Goal: Task Accomplishment & Management: Manage account settings

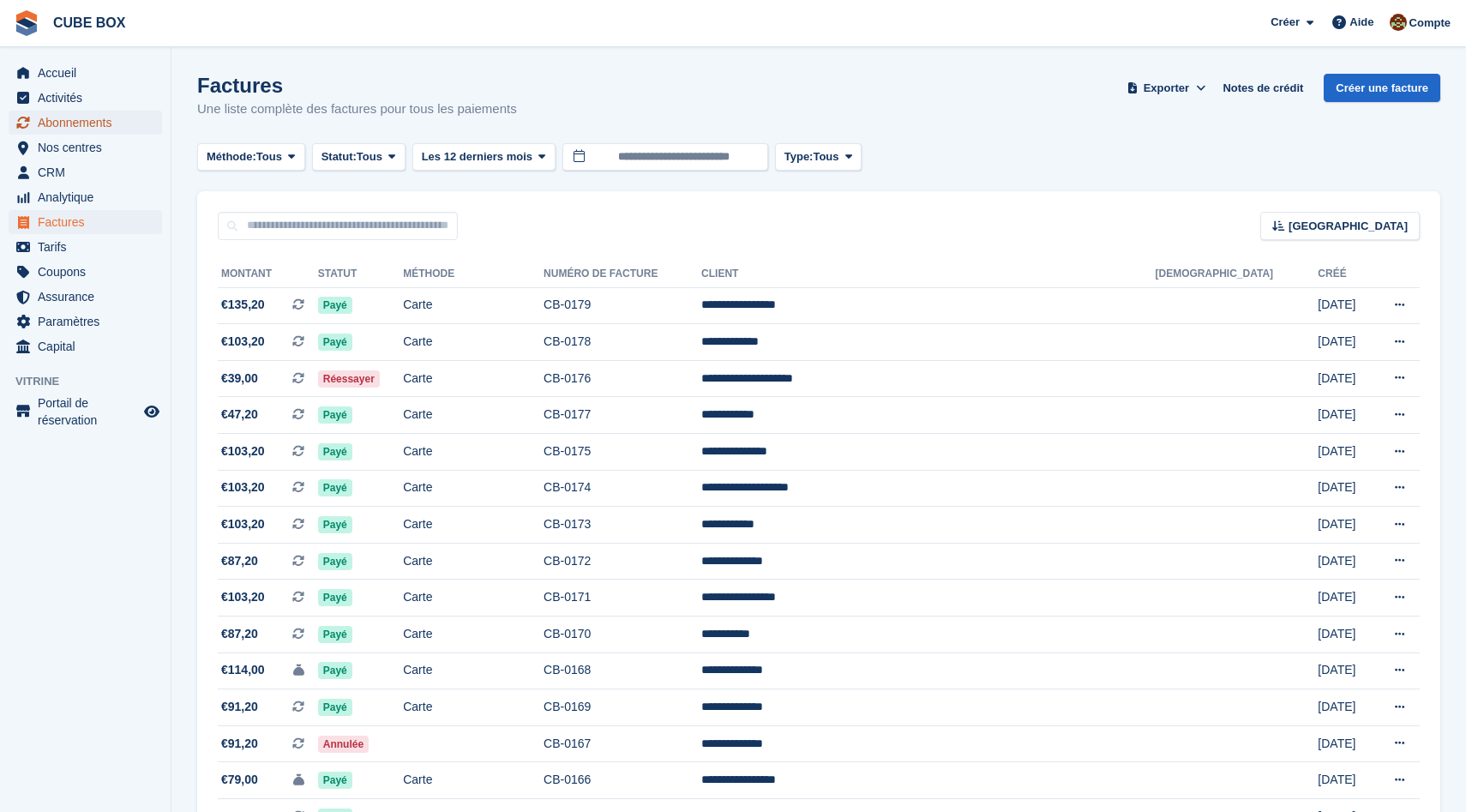
click at [56, 121] on span "Abonnements" at bounding box center [89, 122] width 103 height 24
click at [61, 71] on span "Accueil" at bounding box center [89, 73] width 103 height 24
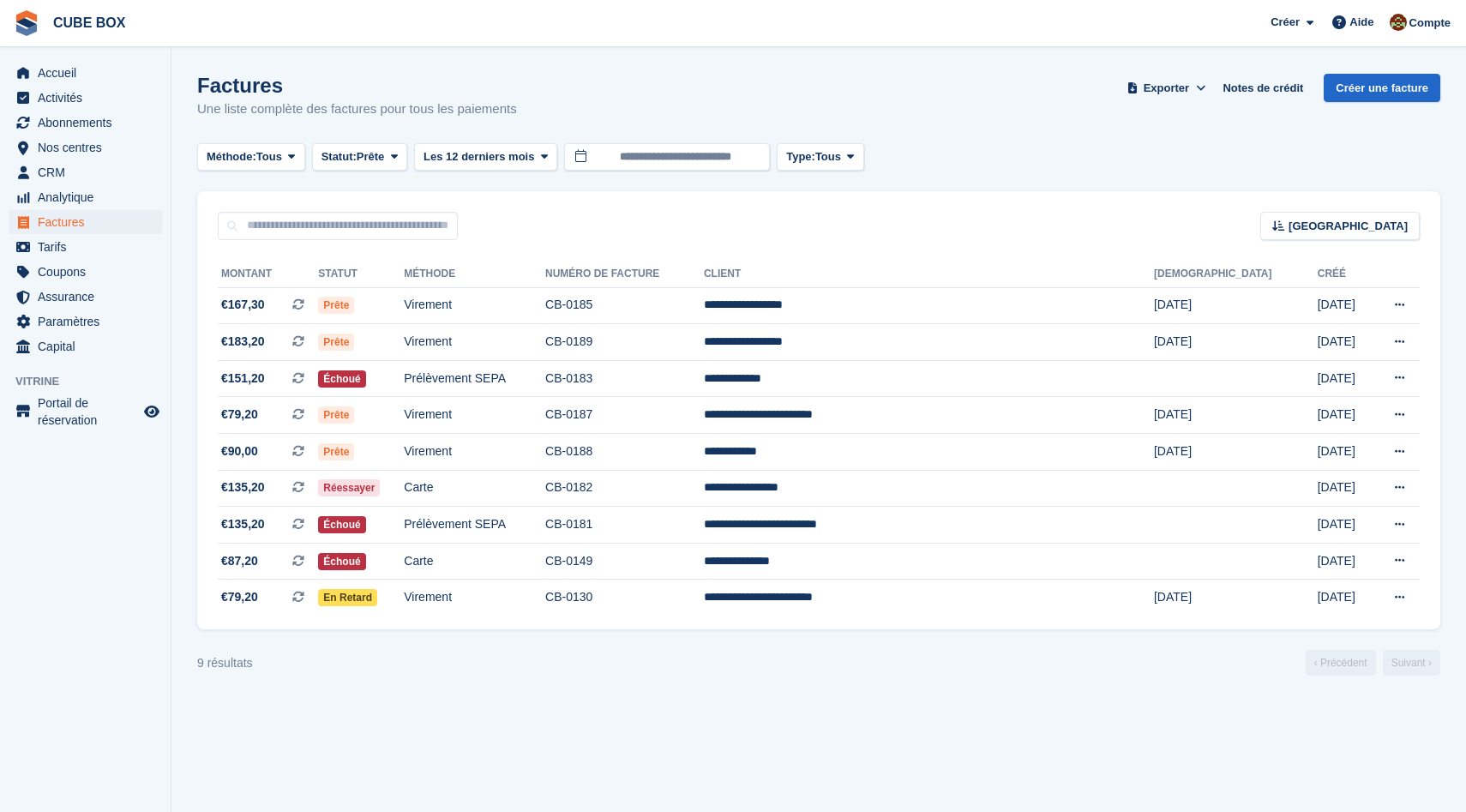
click at [986, 101] on div "Factures Une liste complète des factures pour tous les paiements Exporter Expor…" at bounding box center [819, 107] width 1243 height 66
click at [94, 293] on span "Assurance" at bounding box center [89, 296] width 103 height 24
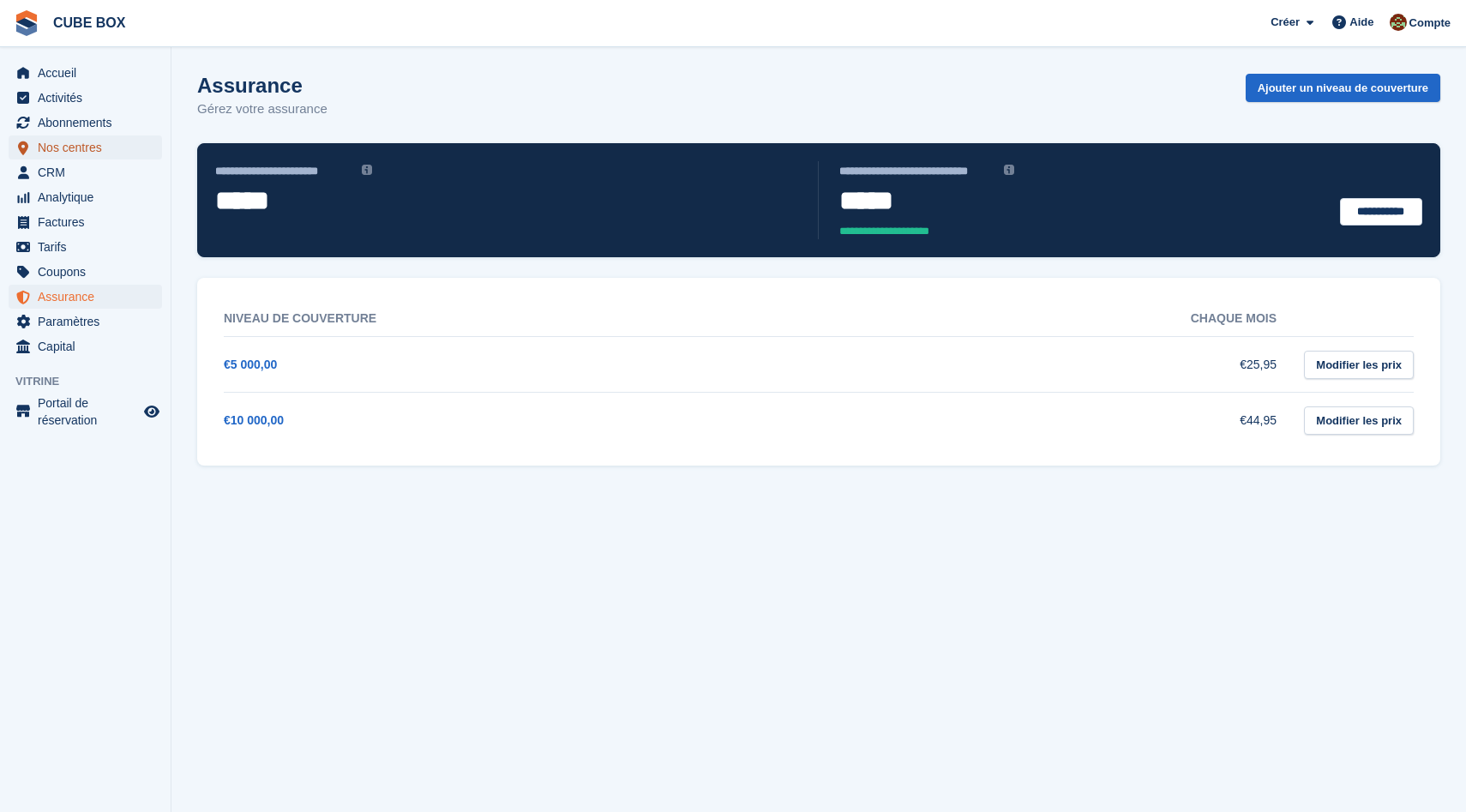
click at [102, 145] on span "Nos centres" at bounding box center [89, 147] width 103 height 24
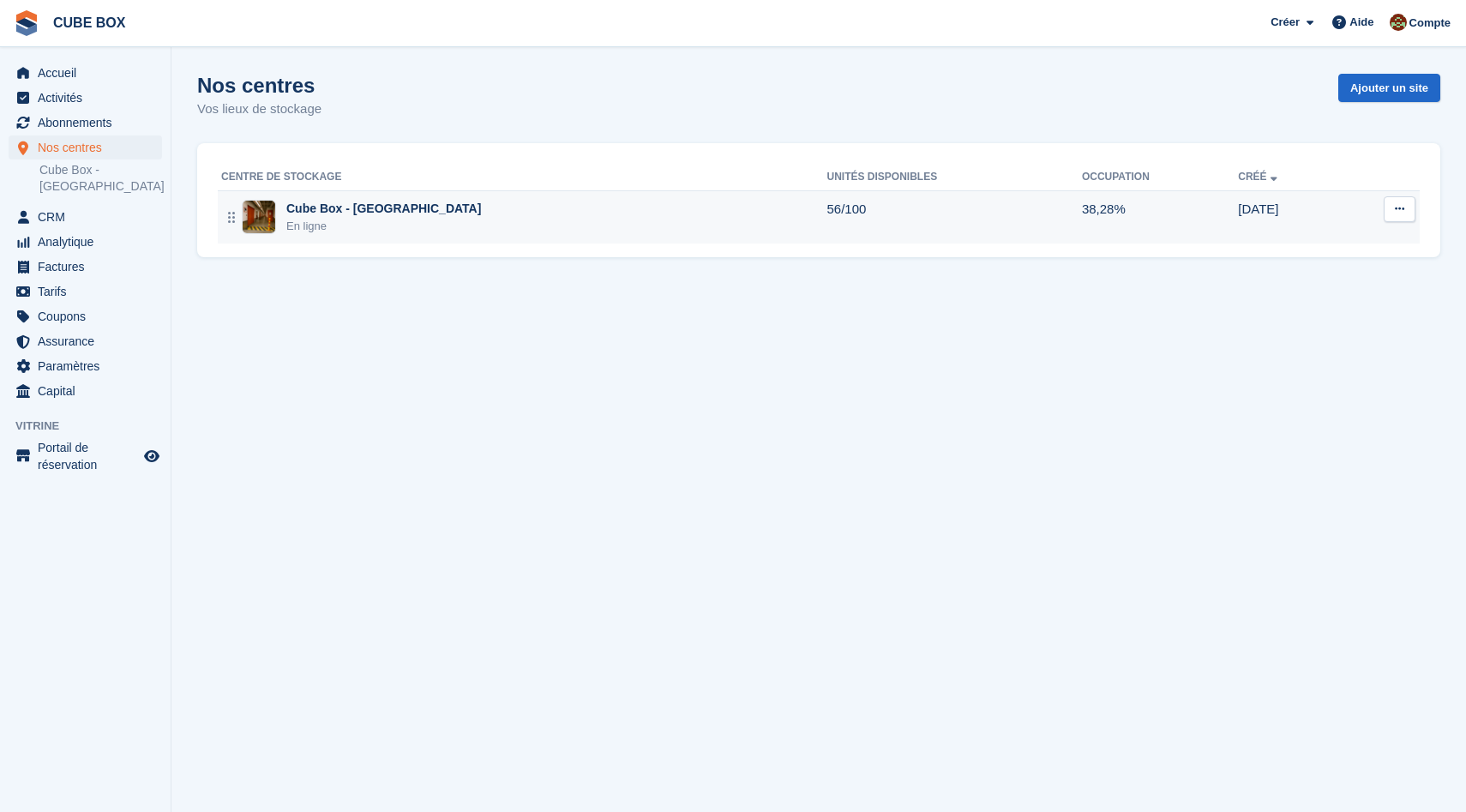
click at [330, 228] on div "En ligne" at bounding box center [384, 226] width 195 height 17
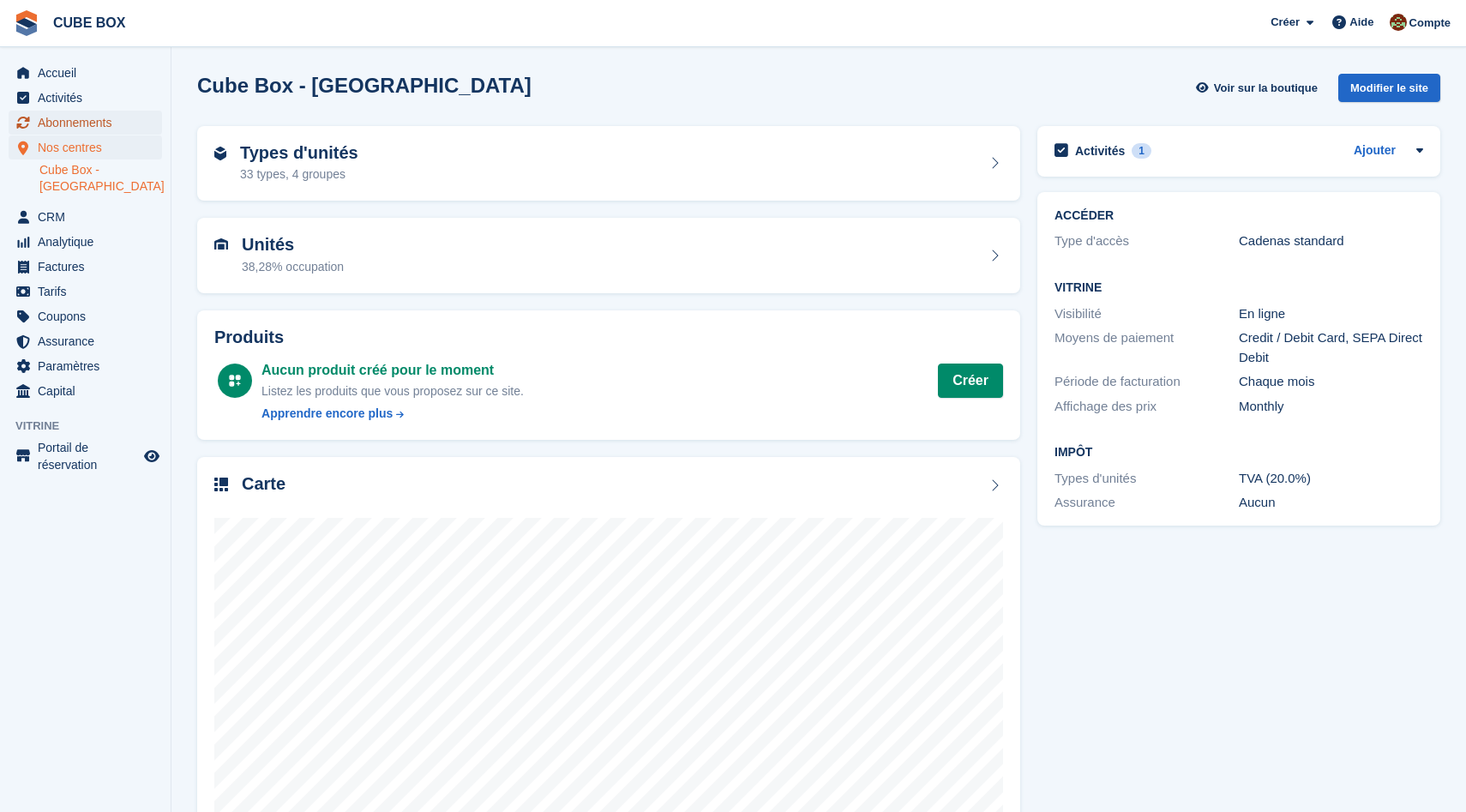
click at [92, 125] on span "Abonnements" at bounding box center [89, 122] width 103 height 24
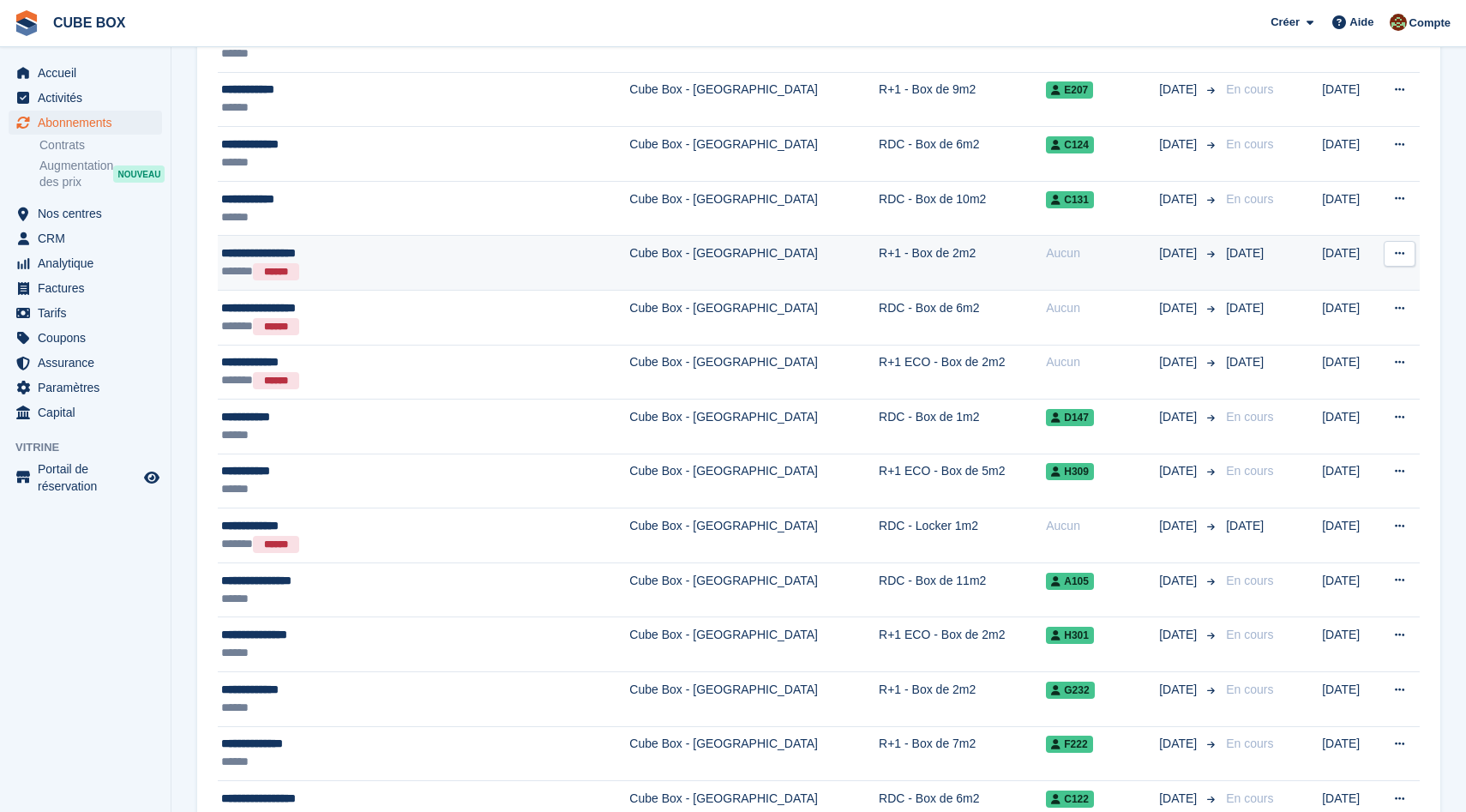
scroll to position [875, 0]
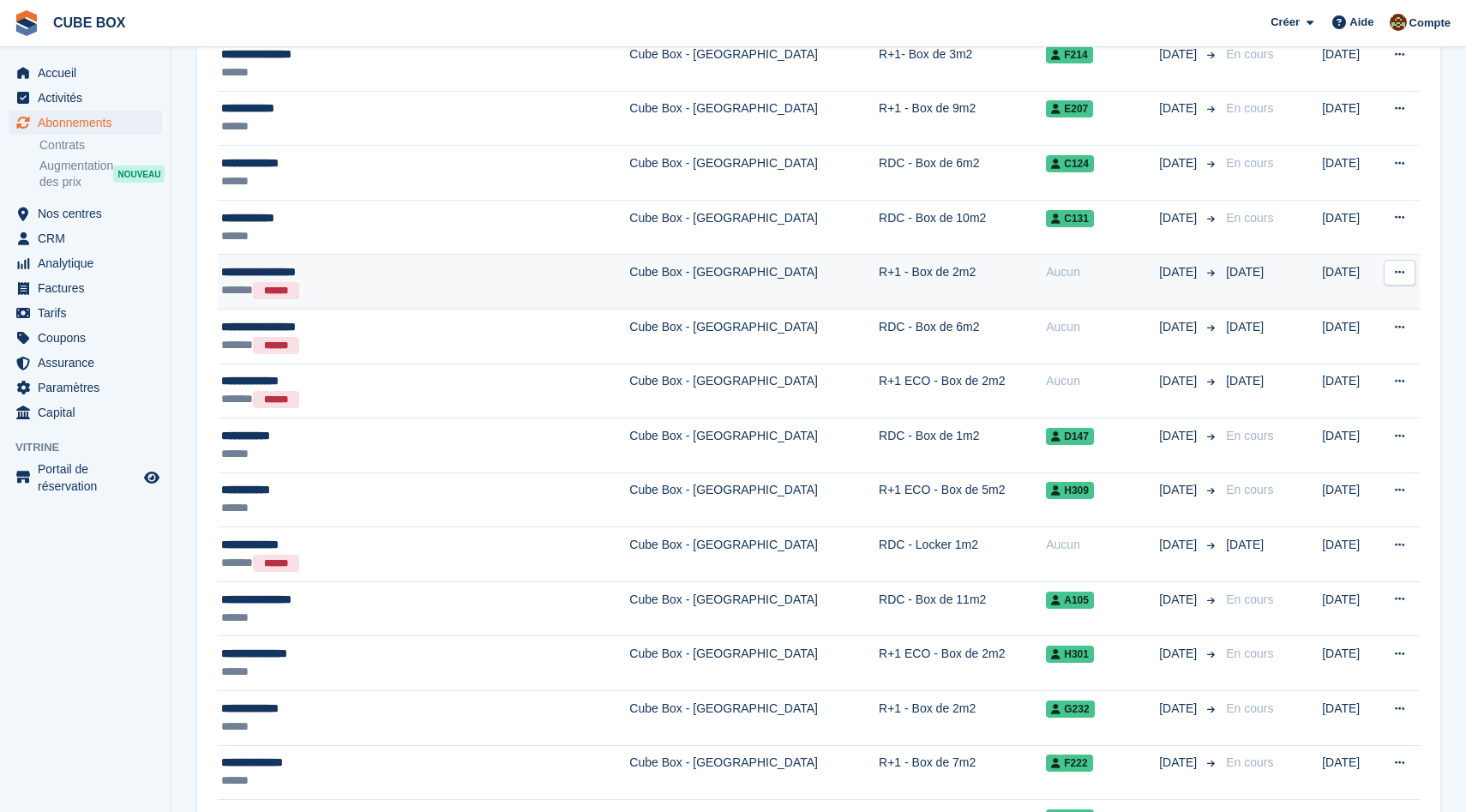
click at [378, 276] on div "**********" at bounding box center [375, 272] width 308 height 18
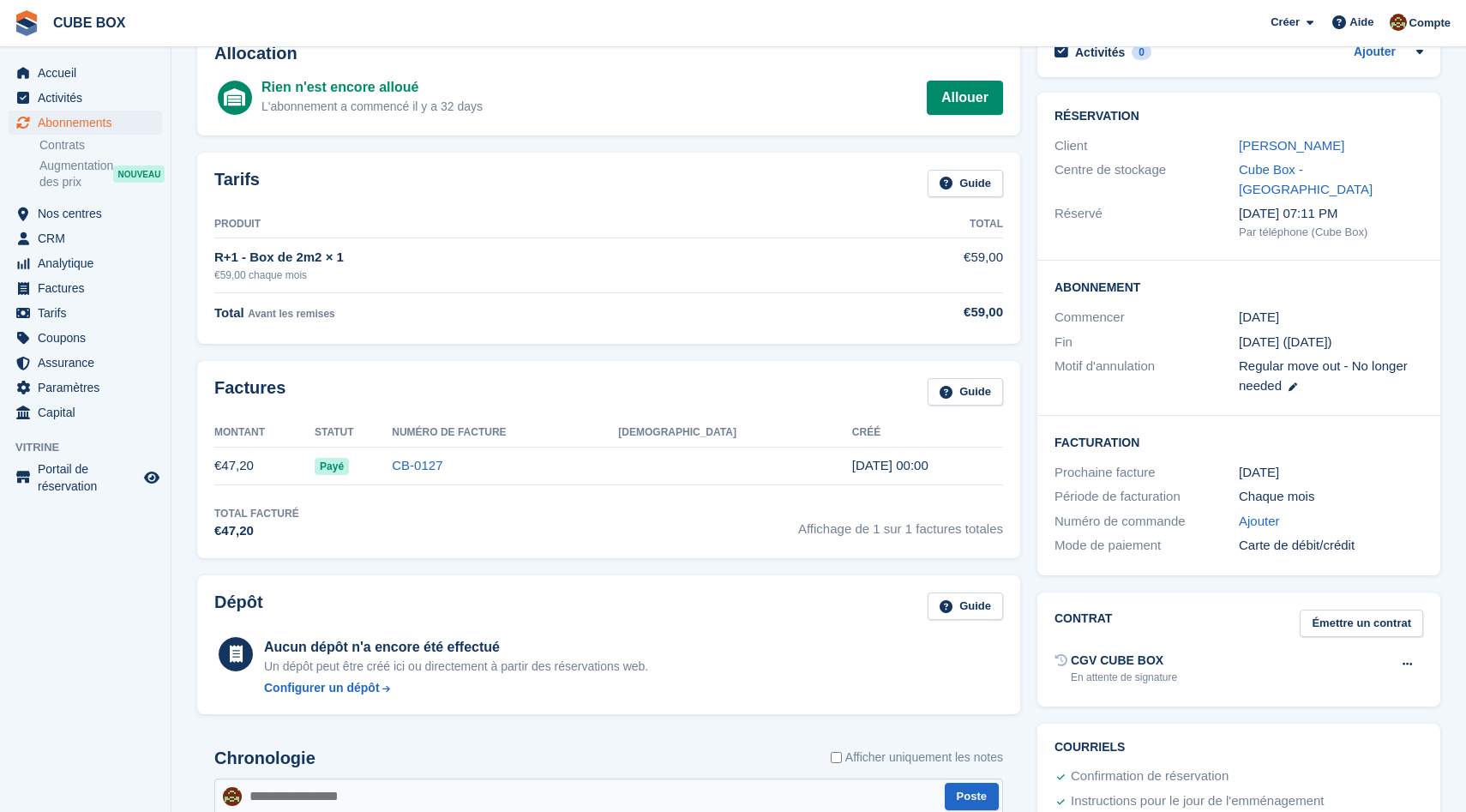
scroll to position [114, 0]
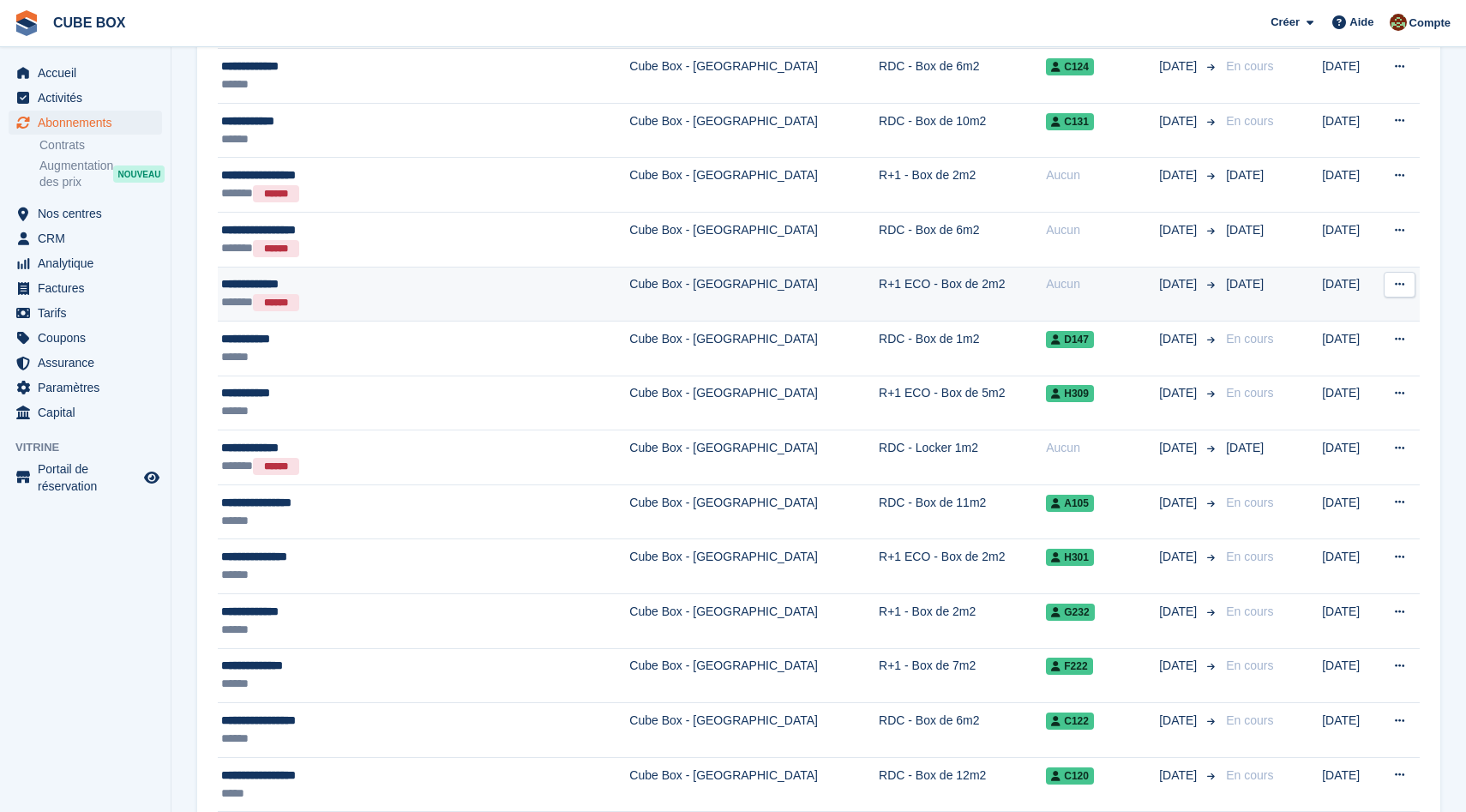
scroll to position [976, 0]
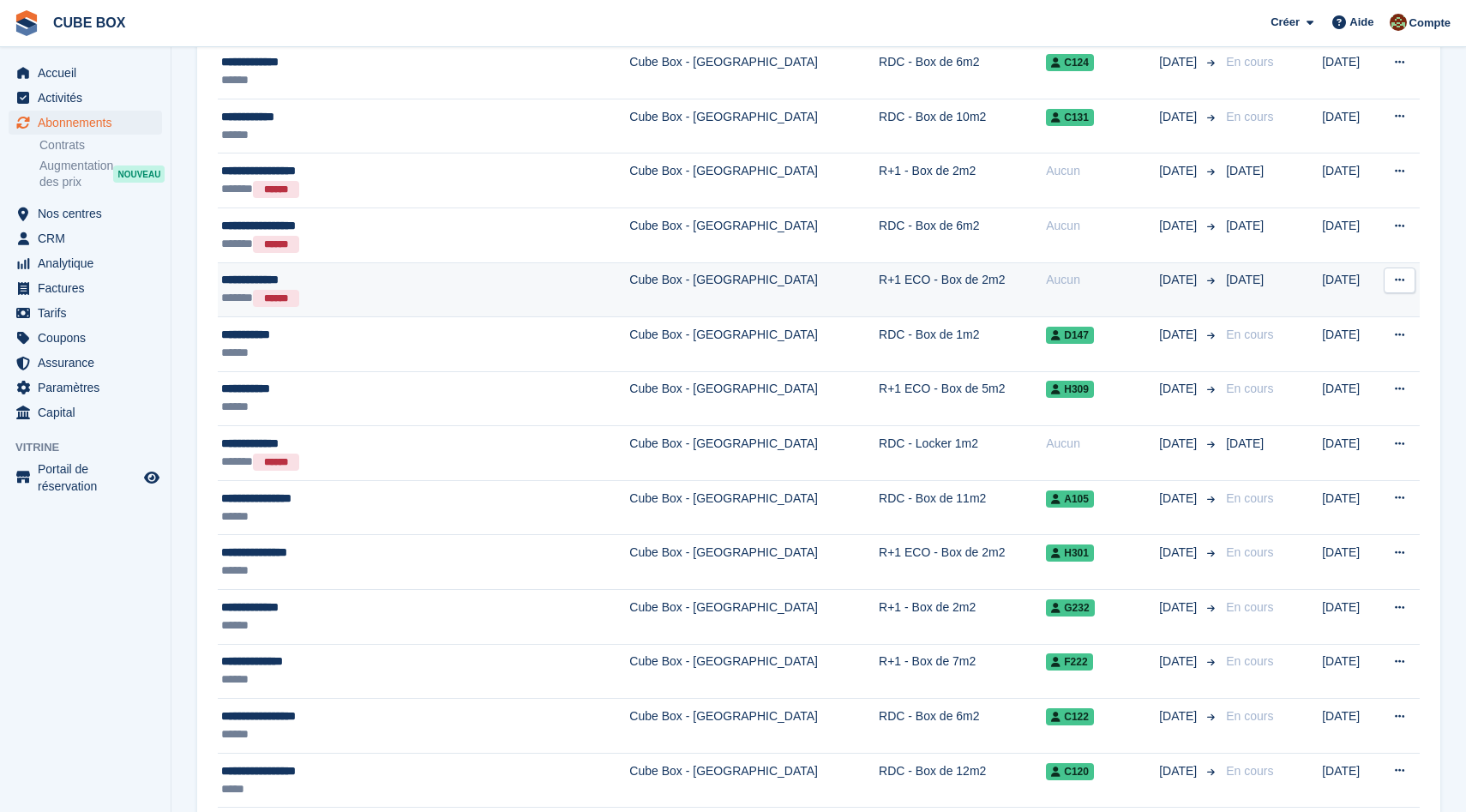
click at [420, 281] on div "**********" at bounding box center [375, 280] width 308 height 18
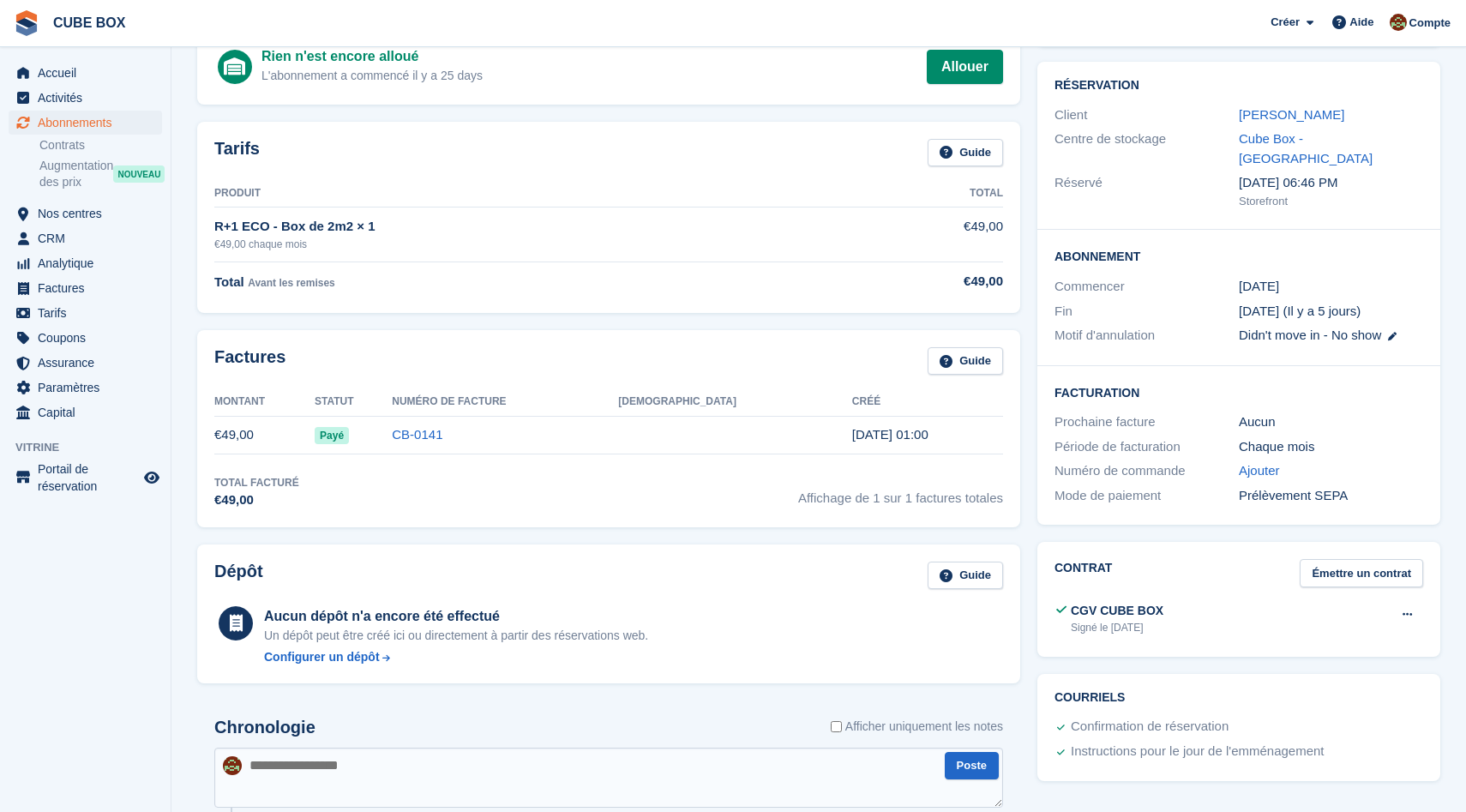
scroll to position [136, 0]
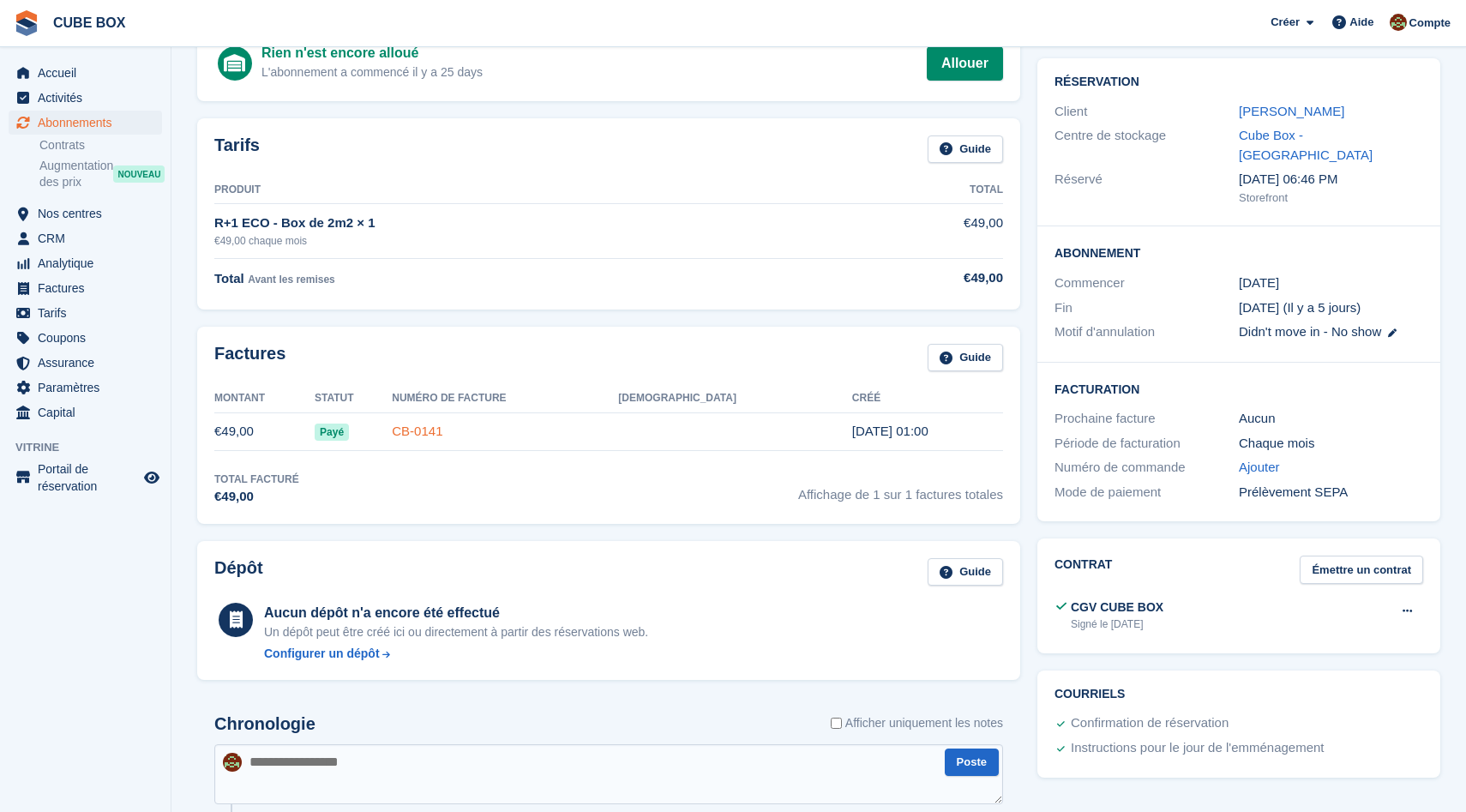
click at [442, 433] on link "CB-0141" at bounding box center [417, 430] width 51 height 15
click at [76, 130] on span "Abonnements" at bounding box center [89, 122] width 103 height 24
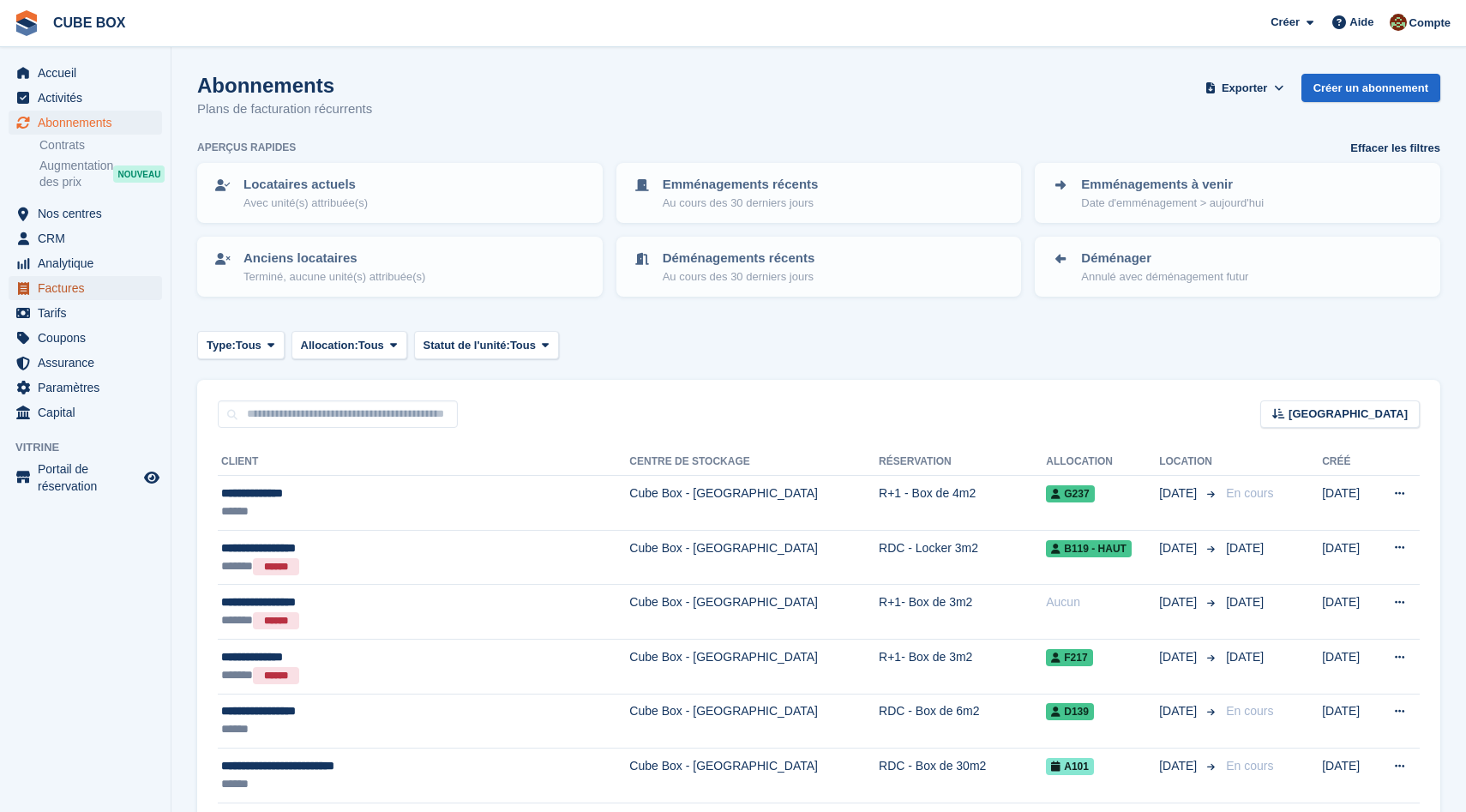
click at [80, 290] on span "Factures" at bounding box center [89, 288] width 103 height 24
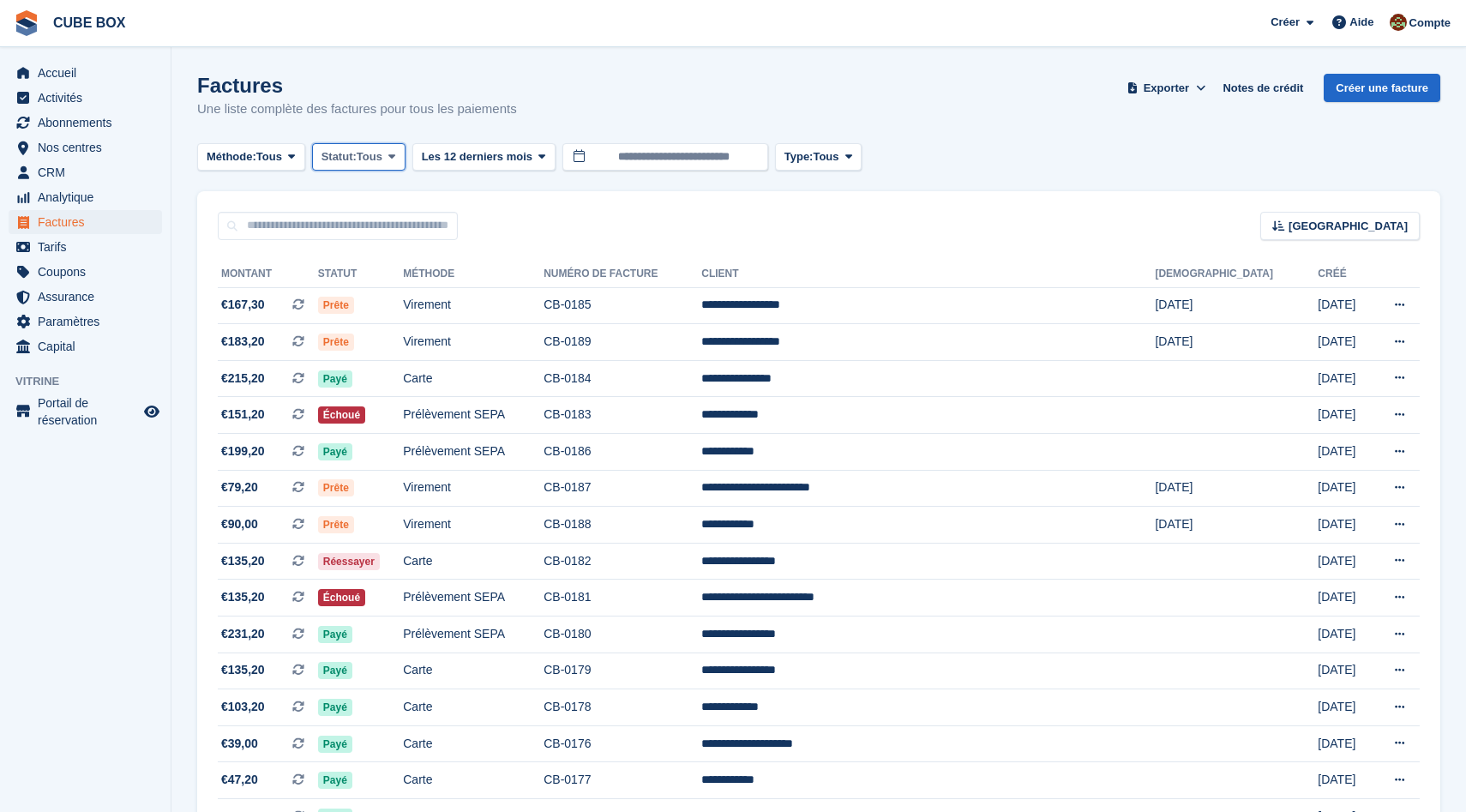
click at [393, 166] on button "Statut: Tous" at bounding box center [358, 157] width 94 height 28
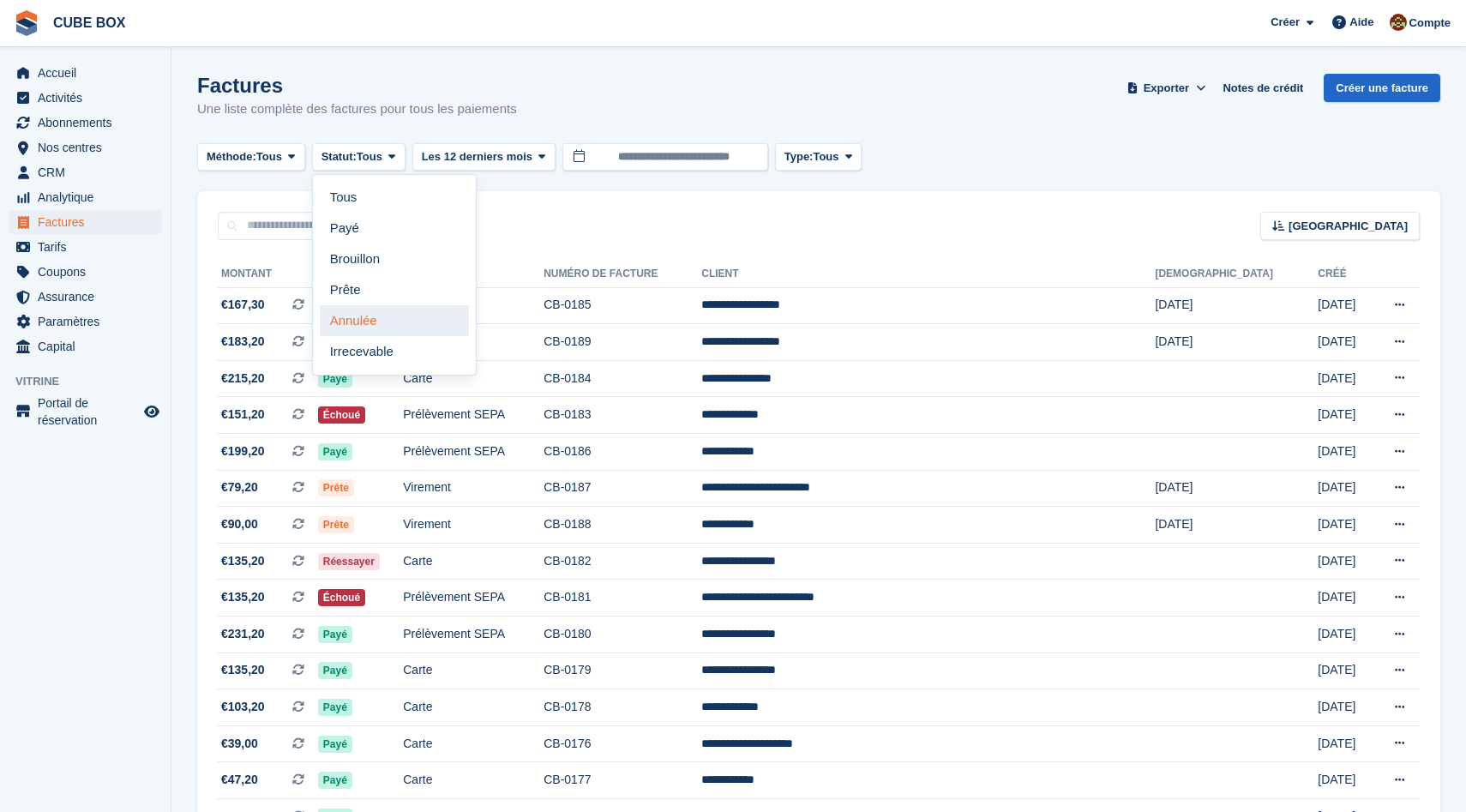
click at [364, 327] on link "Annulée" at bounding box center [394, 320] width 149 height 31
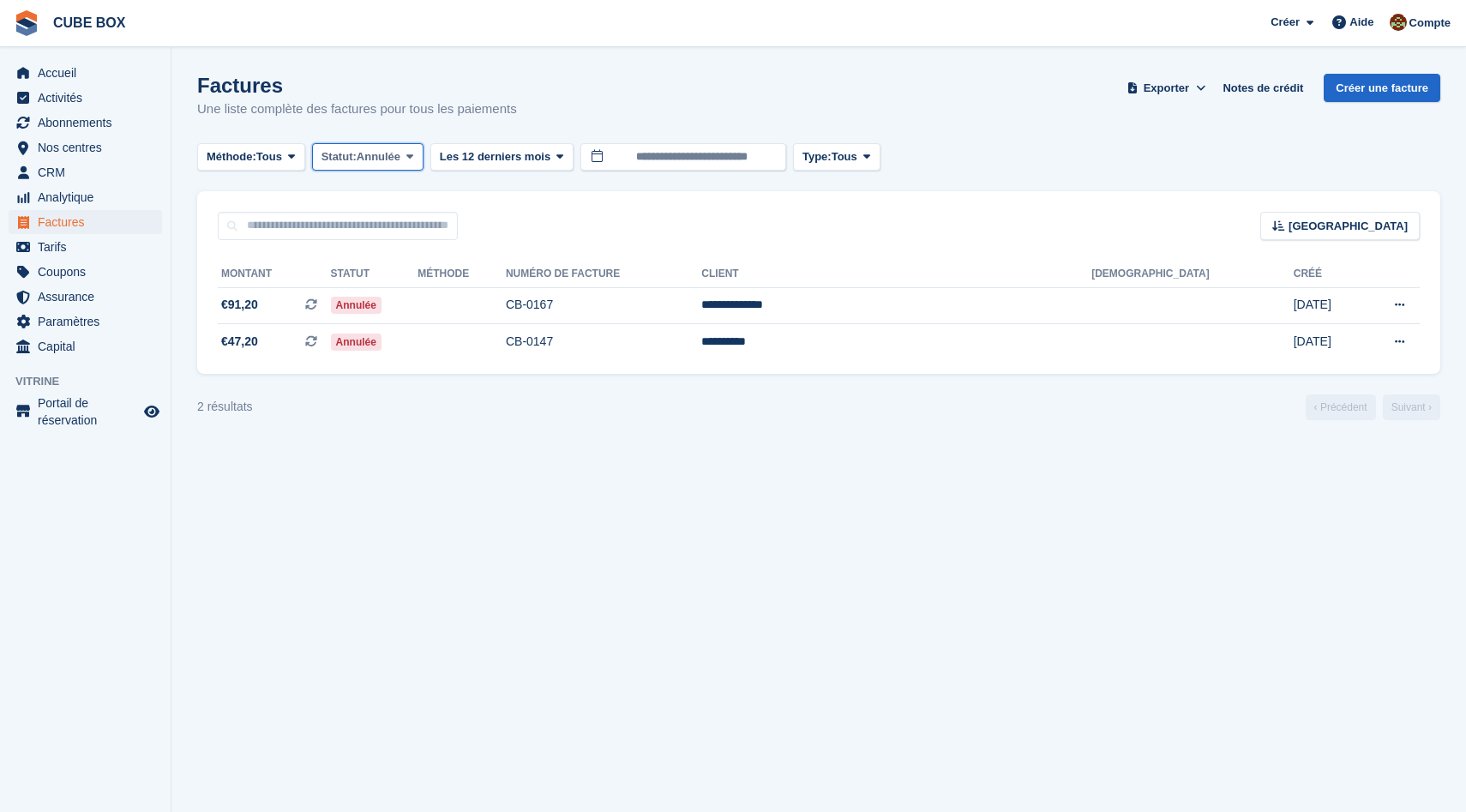
click at [357, 159] on span "Statut:" at bounding box center [339, 157] width 35 height 17
click at [385, 297] on link "Prête" at bounding box center [394, 289] width 149 height 31
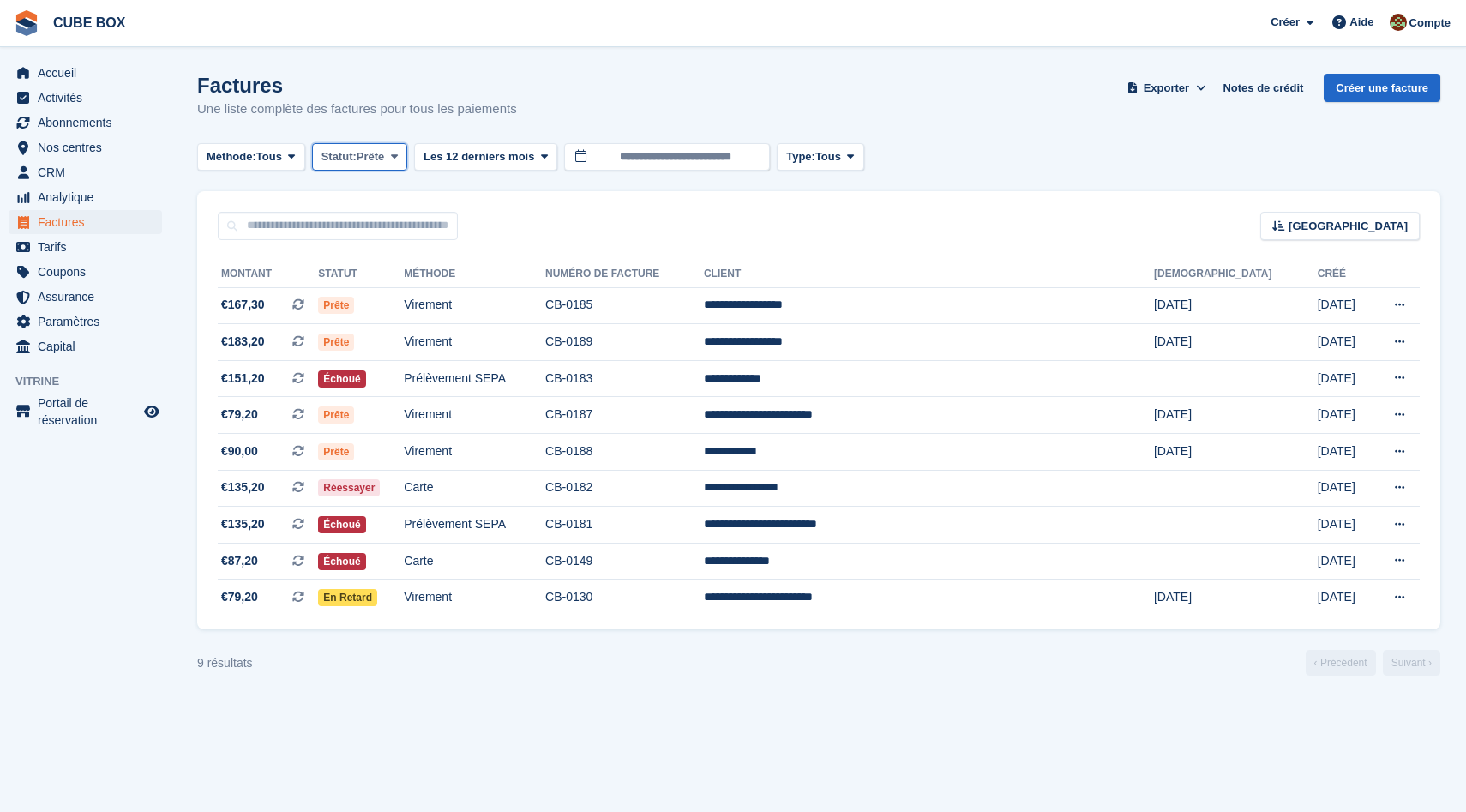
click at [385, 154] on span "Prête" at bounding box center [371, 157] width 28 height 17
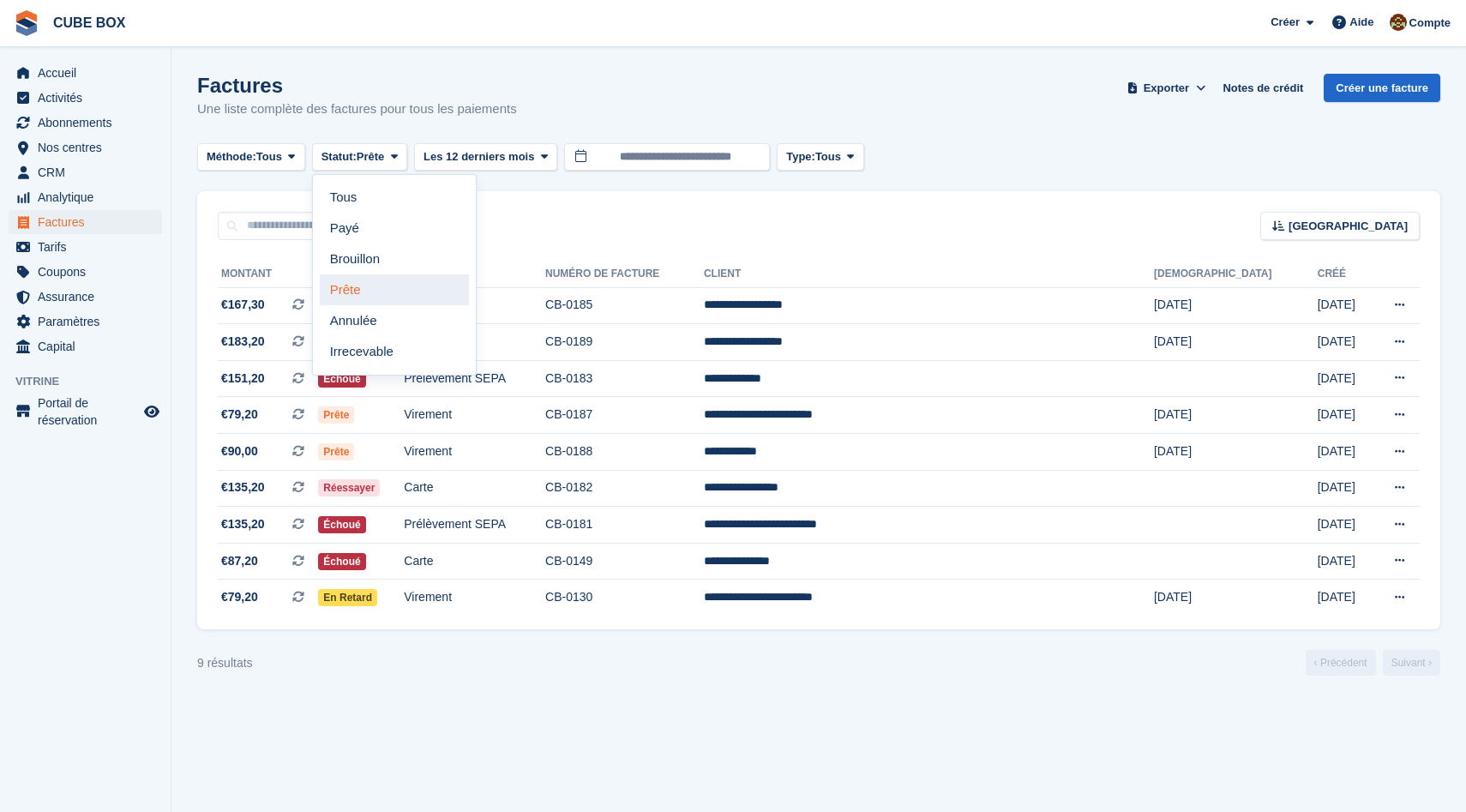
click at [407, 276] on link "Prête" at bounding box center [394, 289] width 149 height 31
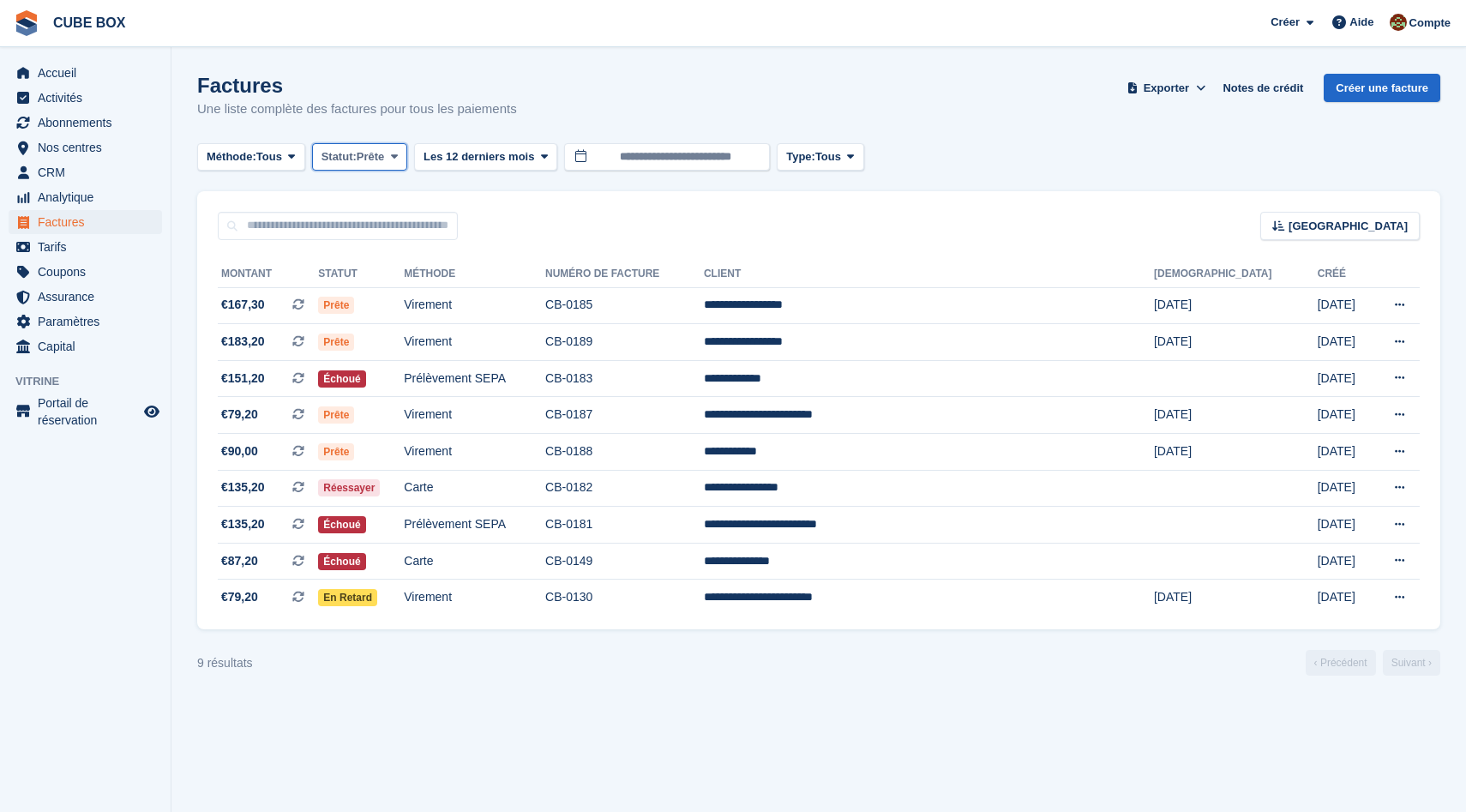
click at [385, 156] on span "Prête" at bounding box center [371, 157] width 28 height 17
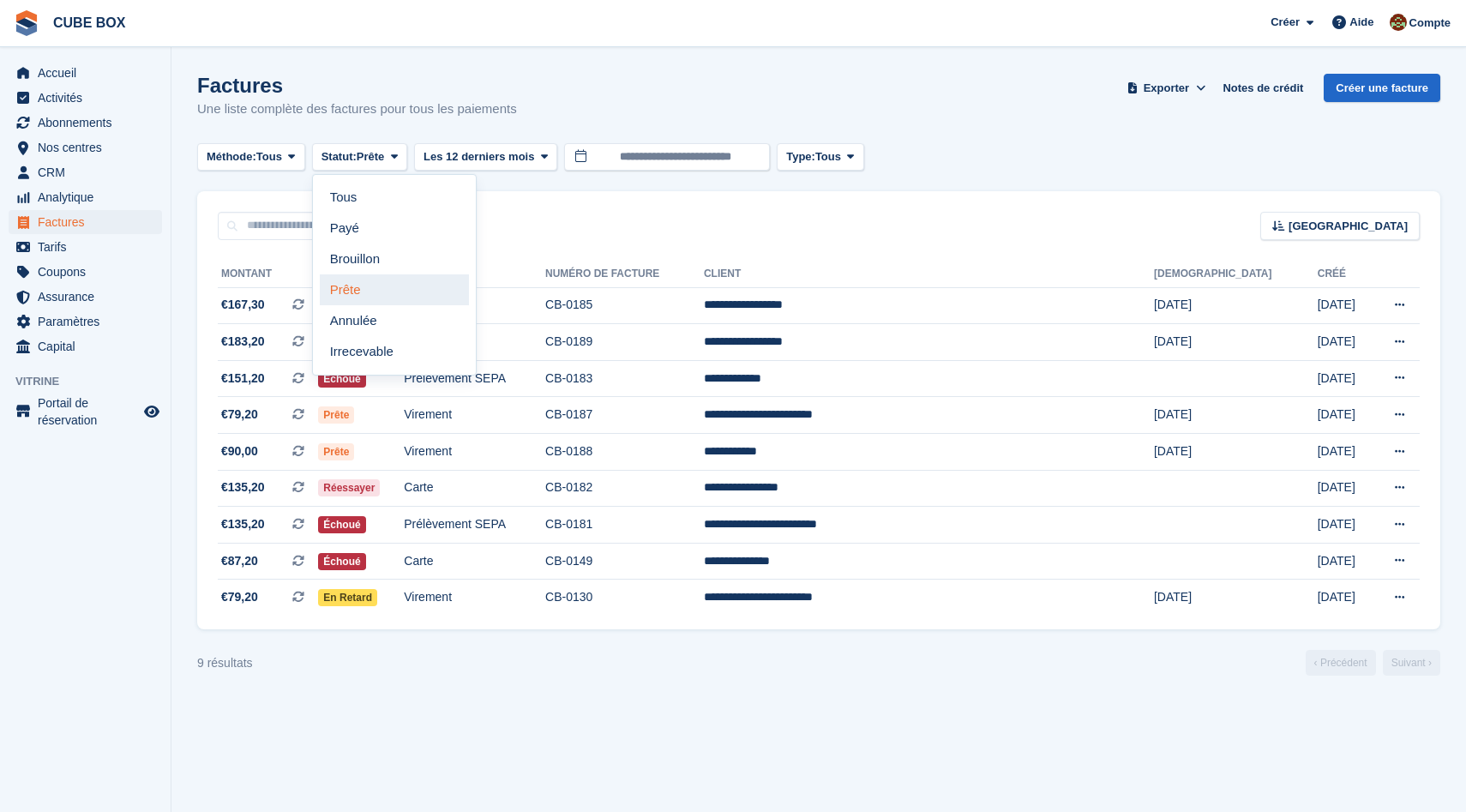
click at [408, 285] on link "Prête" at bounding box center [394, 289] width 149 height 31
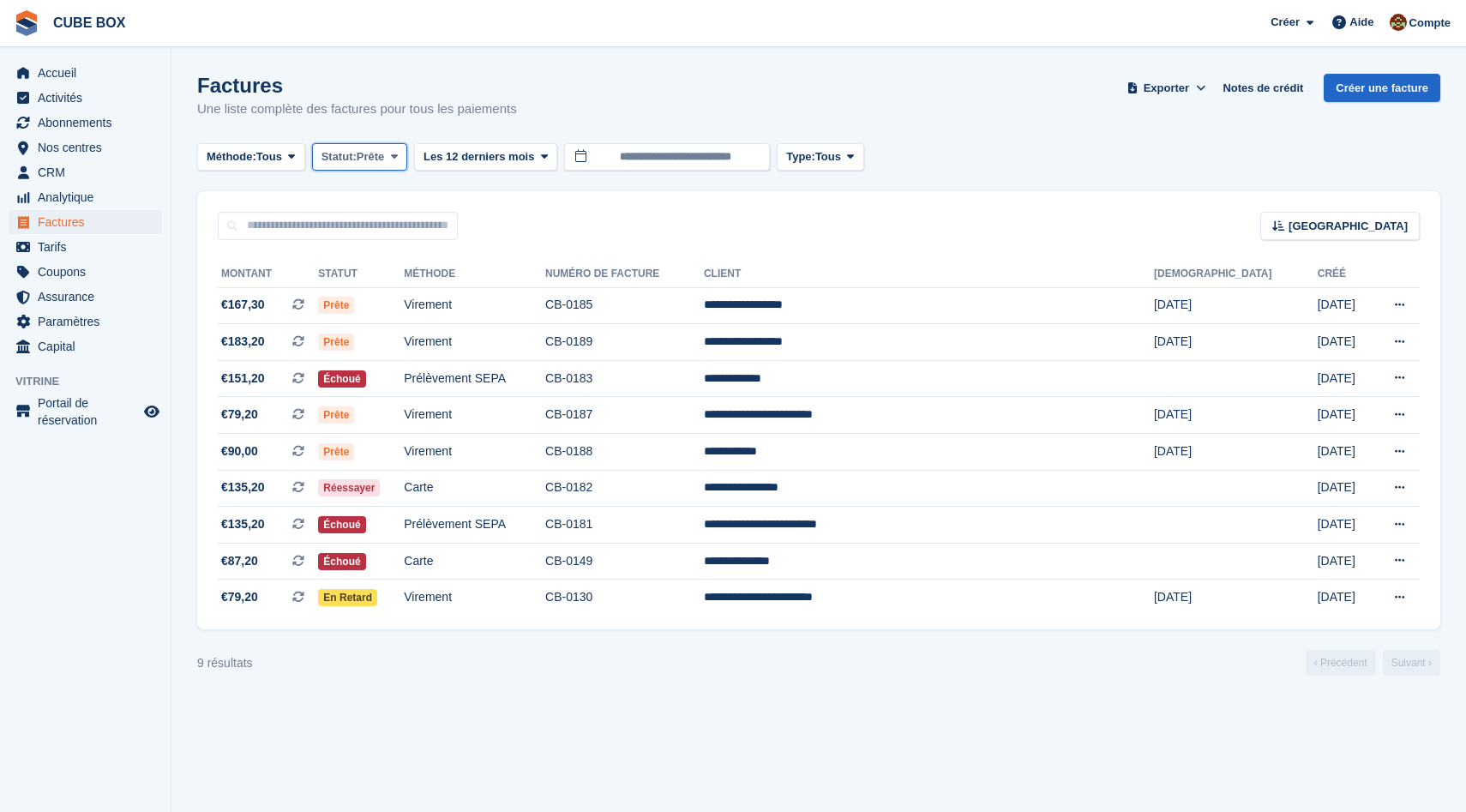
click at [398, 160] on icon at bounding box center [394, 156] width 7 height 11
click at [398, 156] on icon at bounding box center [394, 156] width 7 height 11
click at [126, 75] on span "Accueil" at bounding box center [89, 73] width 103 height 24
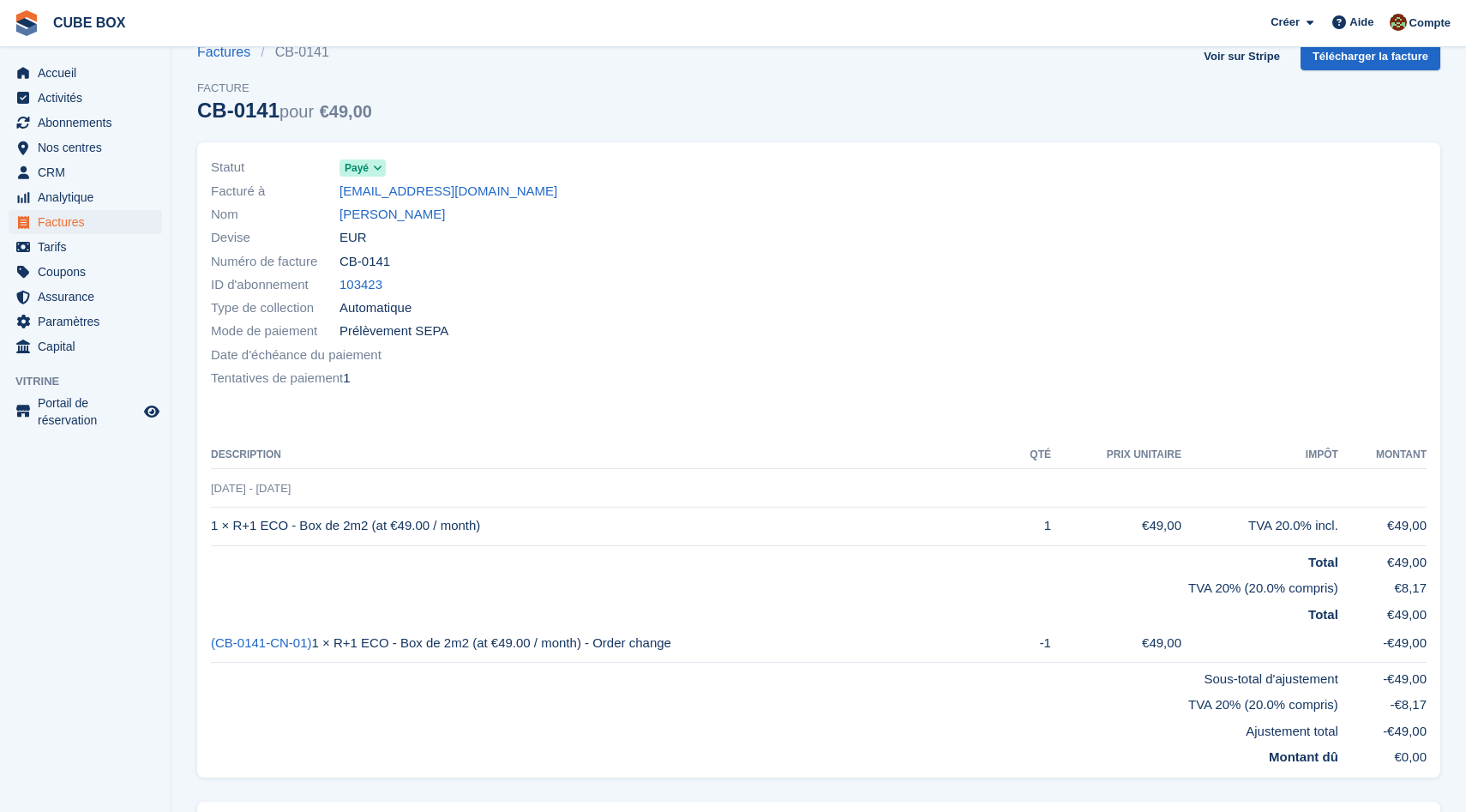
scroll to position [32, 0]
click at [276, 641] on link "(CB-0141-CN-01)" at bounding box center [261, 642] width 101 height 15
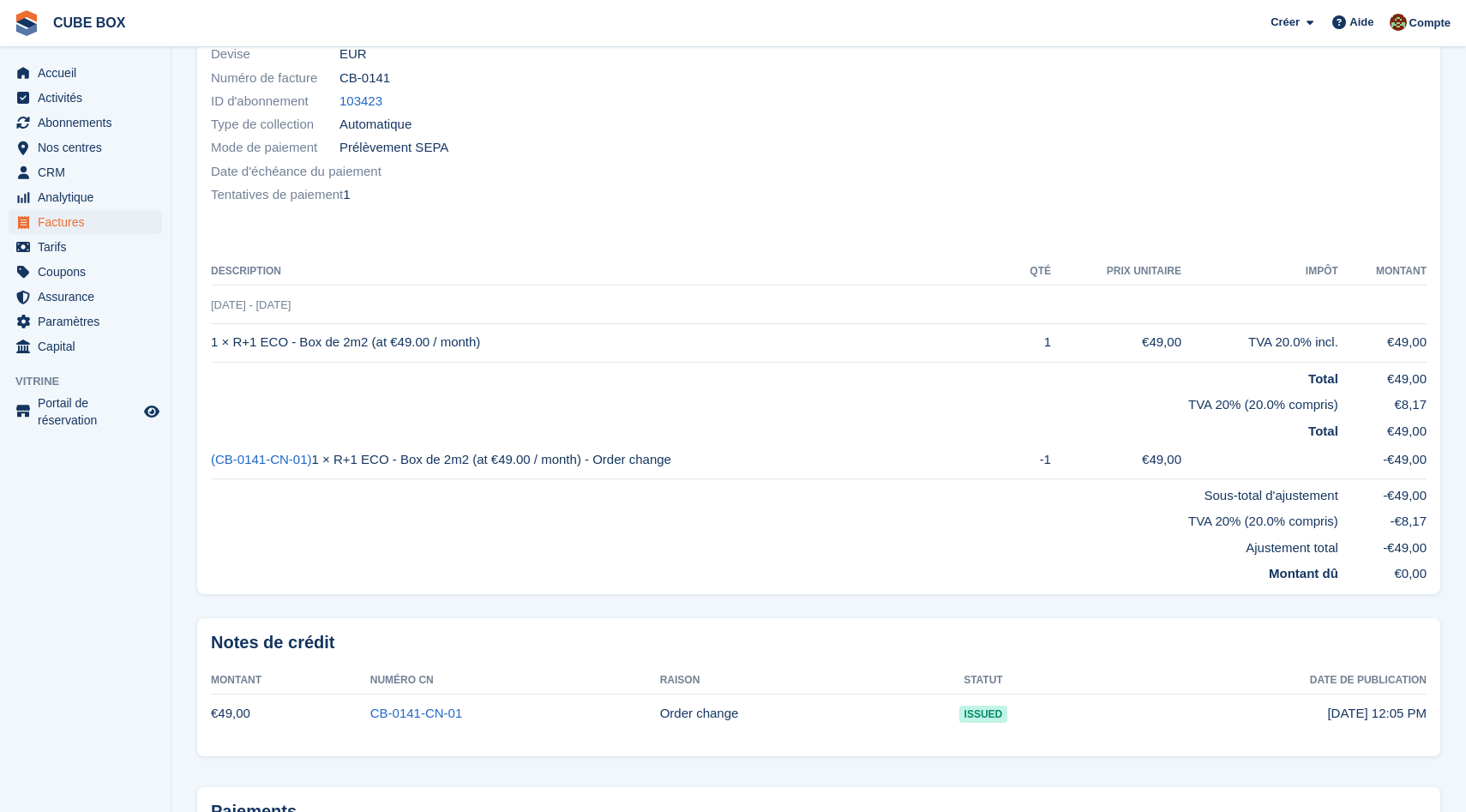
scroll to position [211, 0]
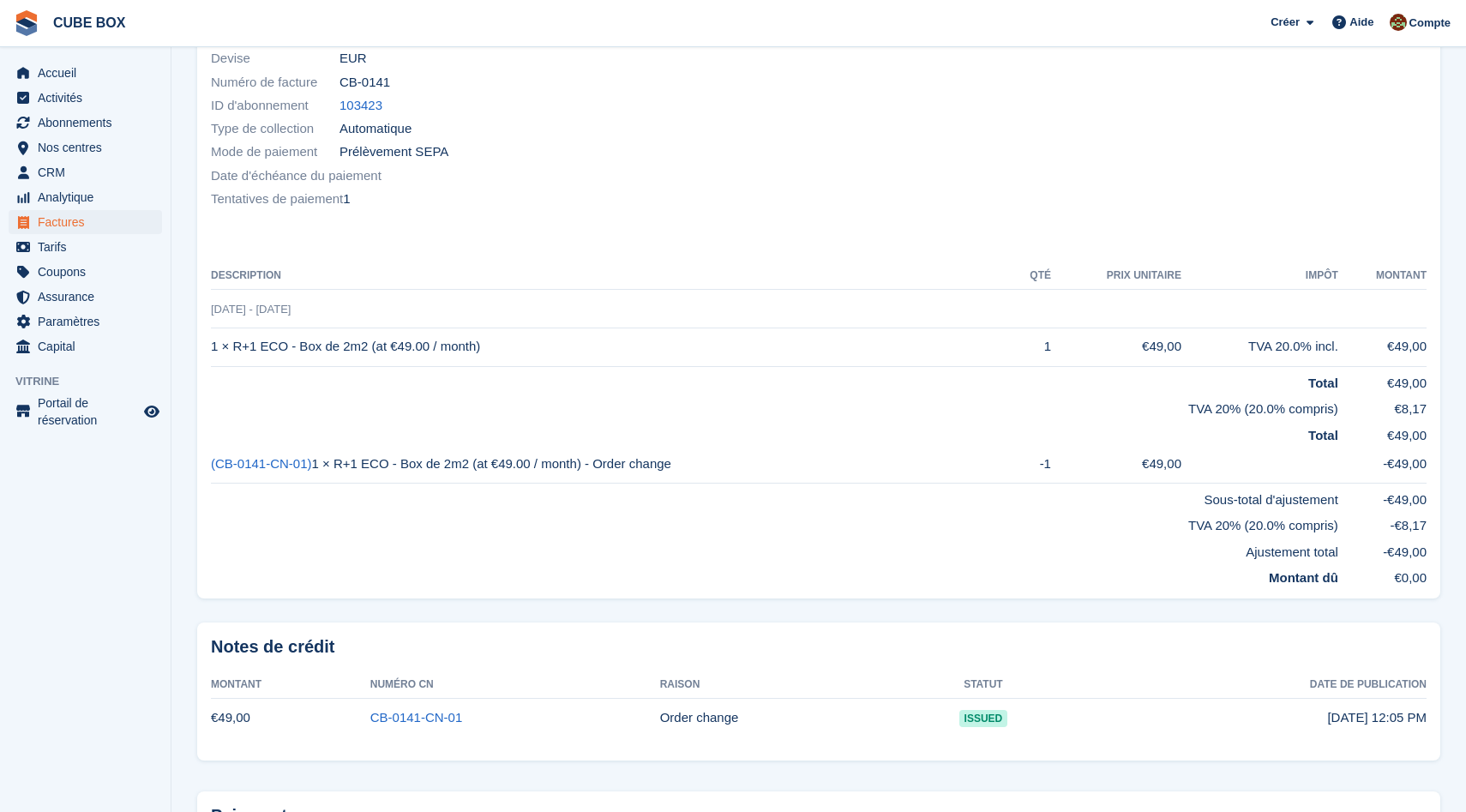
drag, startPoint x: 1324, startPoint y: 717, endPoint x: 1425, endPoint y: 718, distance: 101.0
click at [1425, 718] on time "[DATE] 12:05 PM" at bounding box center [1377, 717] width 100 height 15
click at [1317, 702] on td "[DATE] 12:05 PM" at bounding box center [1243, 717] width 367 height 38
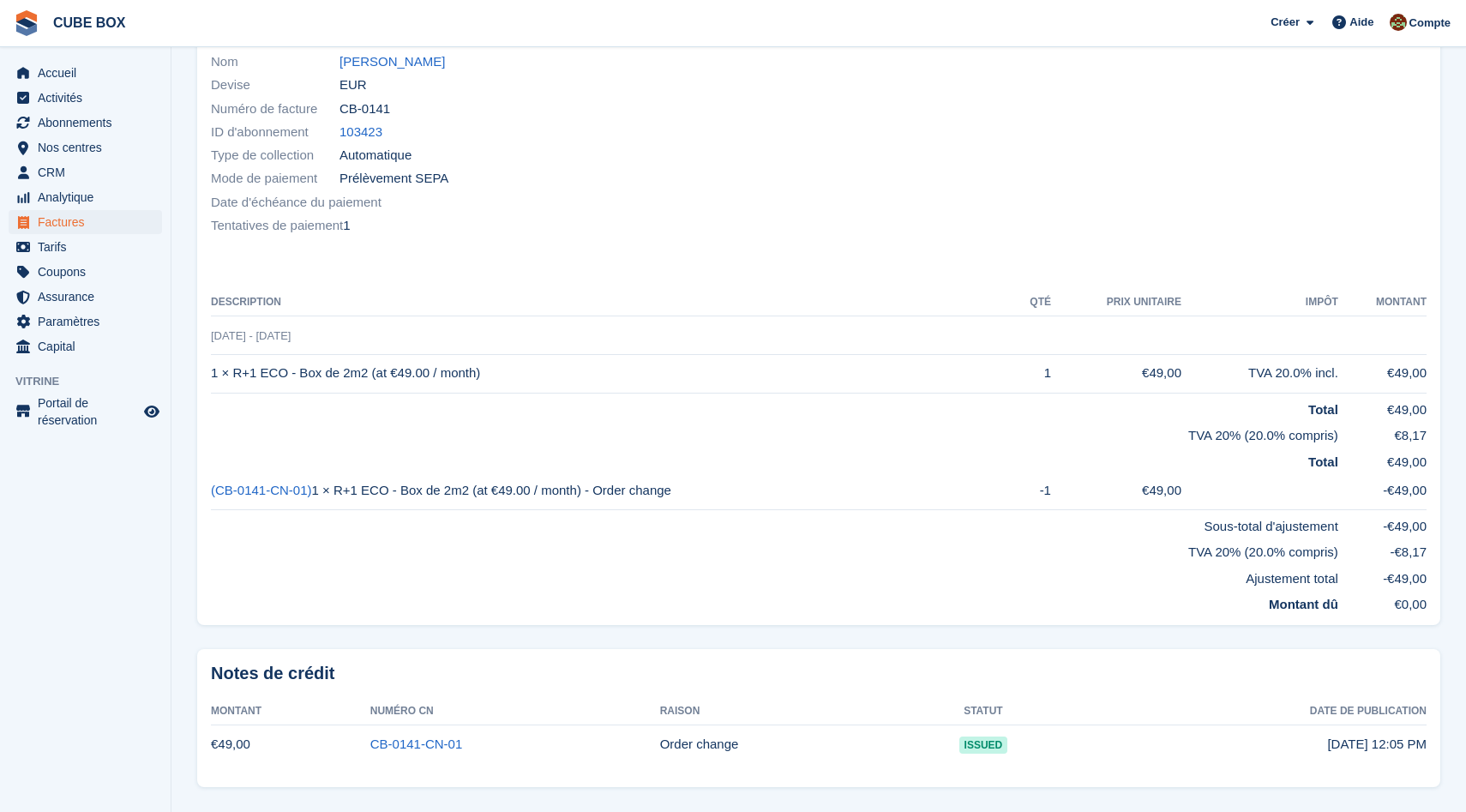
scroll to position [0, 0]
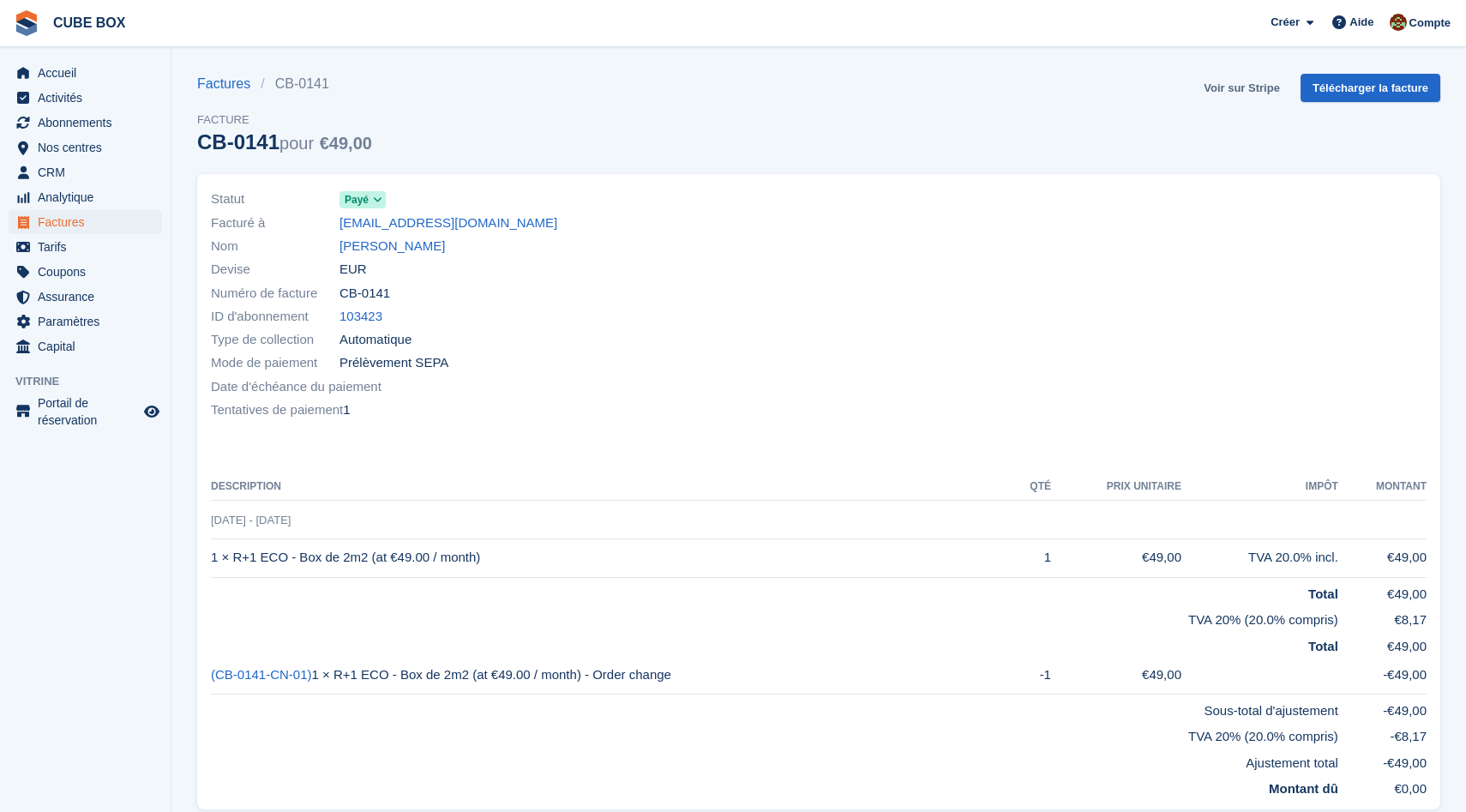
click at [1237, 92] on link "Voir sur Stripe" at bounding box center [1241, 87] width 90 height 28
click at [222, 90] on link "Factures" at bounding box center [229, 84] width 64 height 21
click at [411, 226] on link "[EMAIL_ADDRESS][DOMAIN_NAME]" at bounding box center [448, 223] width 218 height 20
click at [59, 224] on span "Factures" at bounding box center [89, 221] width 103 height 24
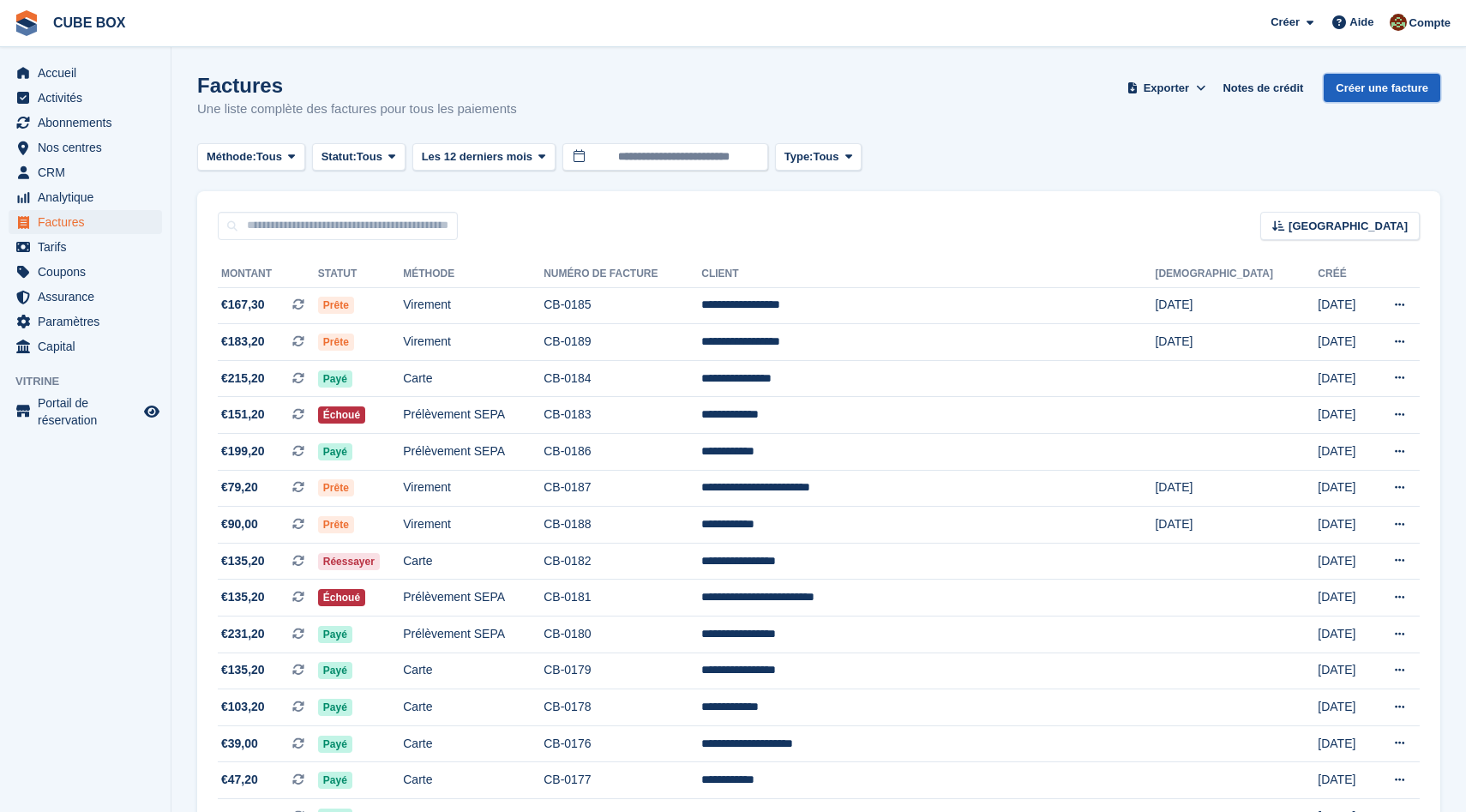
click at [1409, 95] on link "Créer une facture" at bounding box center [1381, 87] width 116 height 28
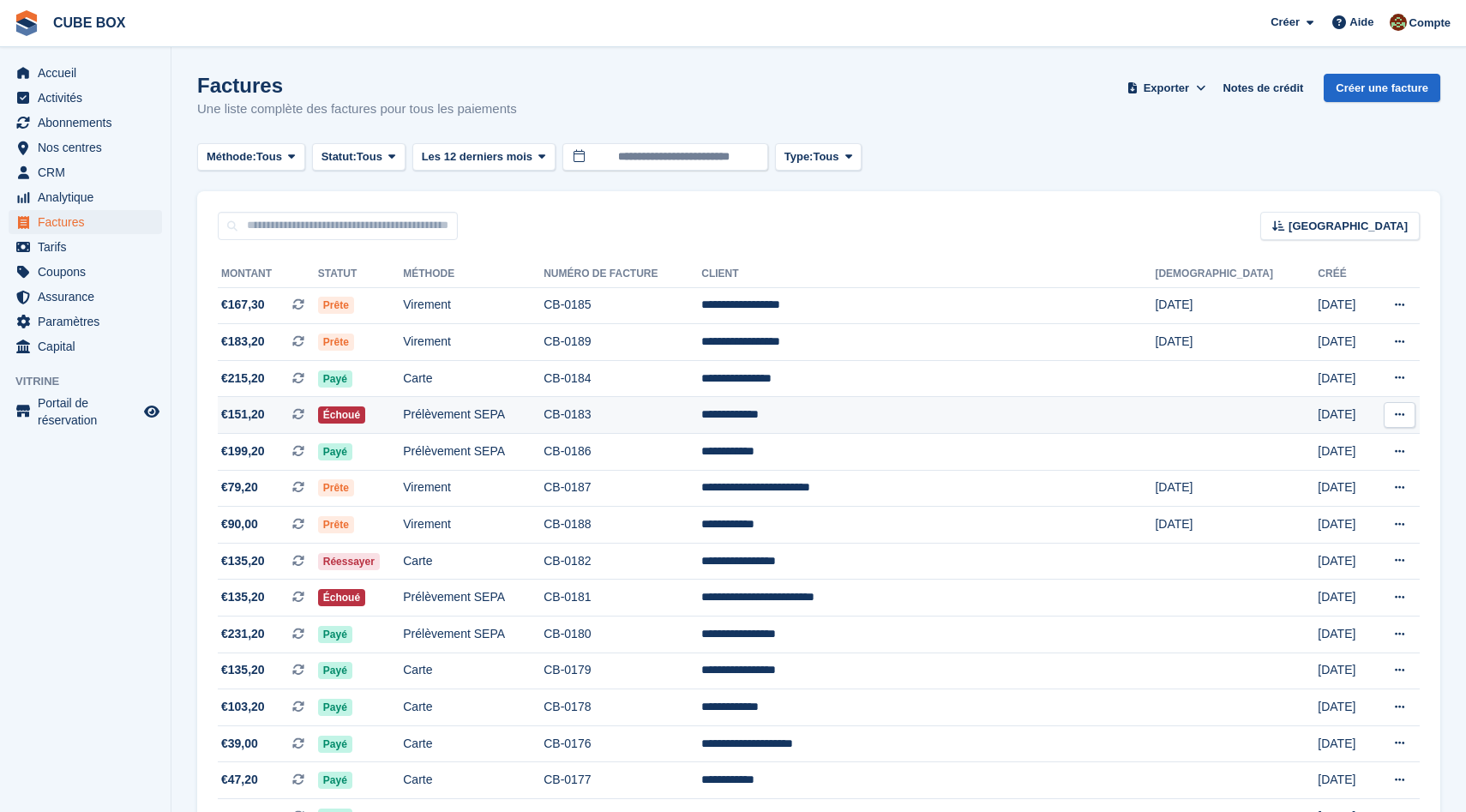
click at [544, 418] on td "Prélèvement SEPA" at bounding box center [473, 415] width 141 height 37
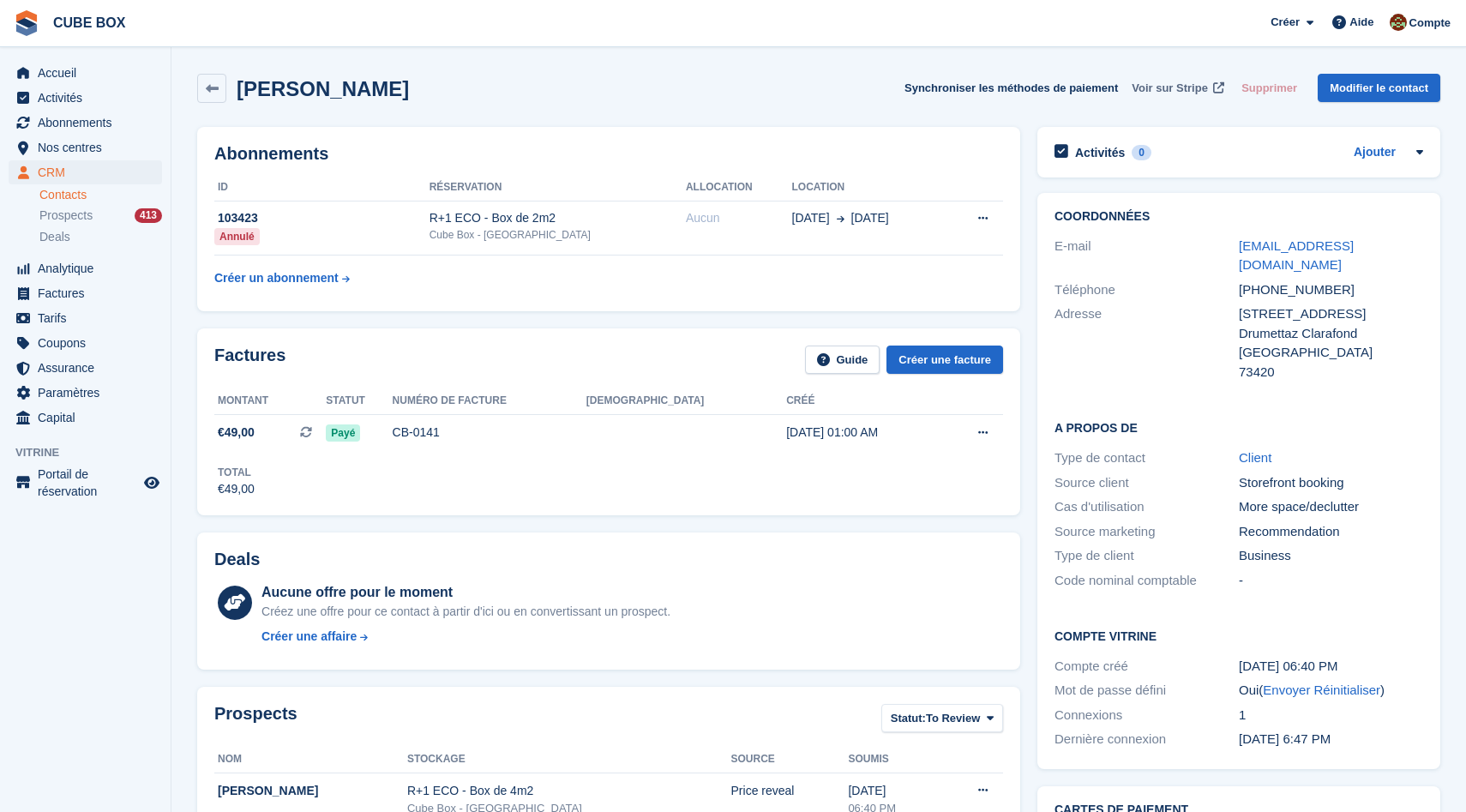
click at [1174, 93] on span "Voir sur Stripe" at bounding box center [1170, 88] width 76 height 17
click at [375, 210] on div "103423" at bounding box center [322, 218] width 215 height 18
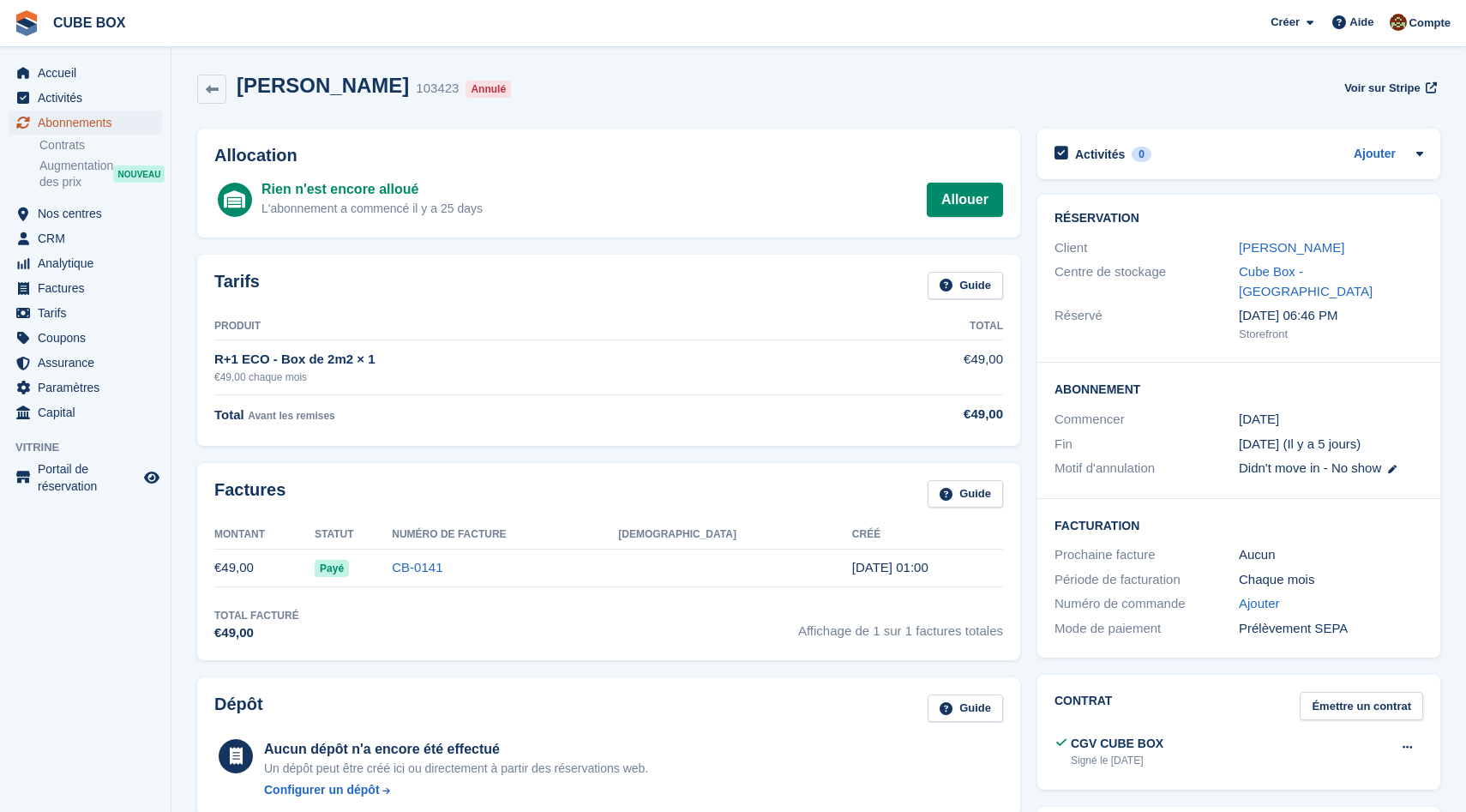
click at [101, 121] on span "Abonnements" at bounding box center [89, 122] width 103 height 24
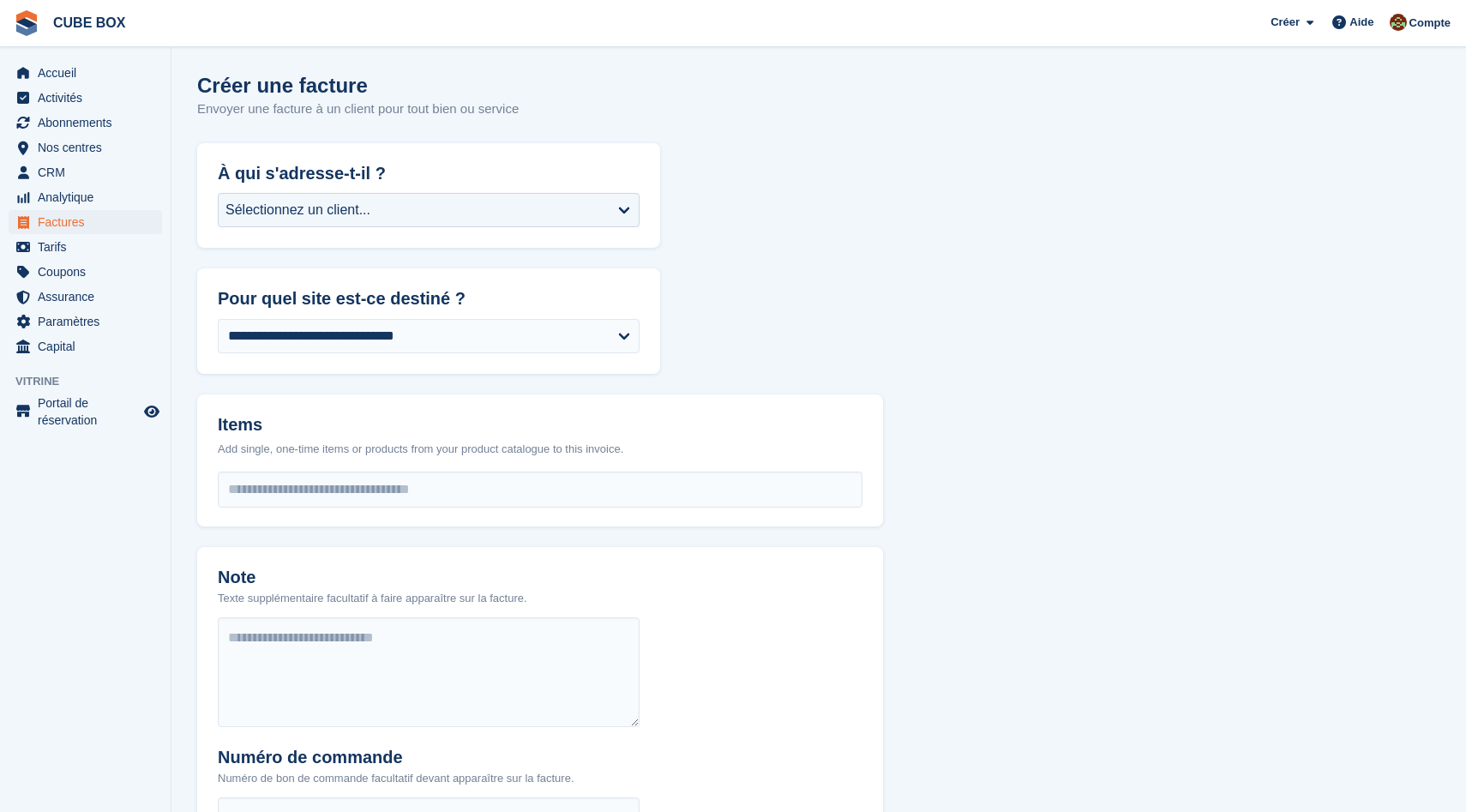
click at [489, 191] on div "**********" at bounding box center [429, 215] width 463 height 66
click at [497, 210] on div "Sélectionnez un client..." at bounding box center [428, 210] width 422 height 34
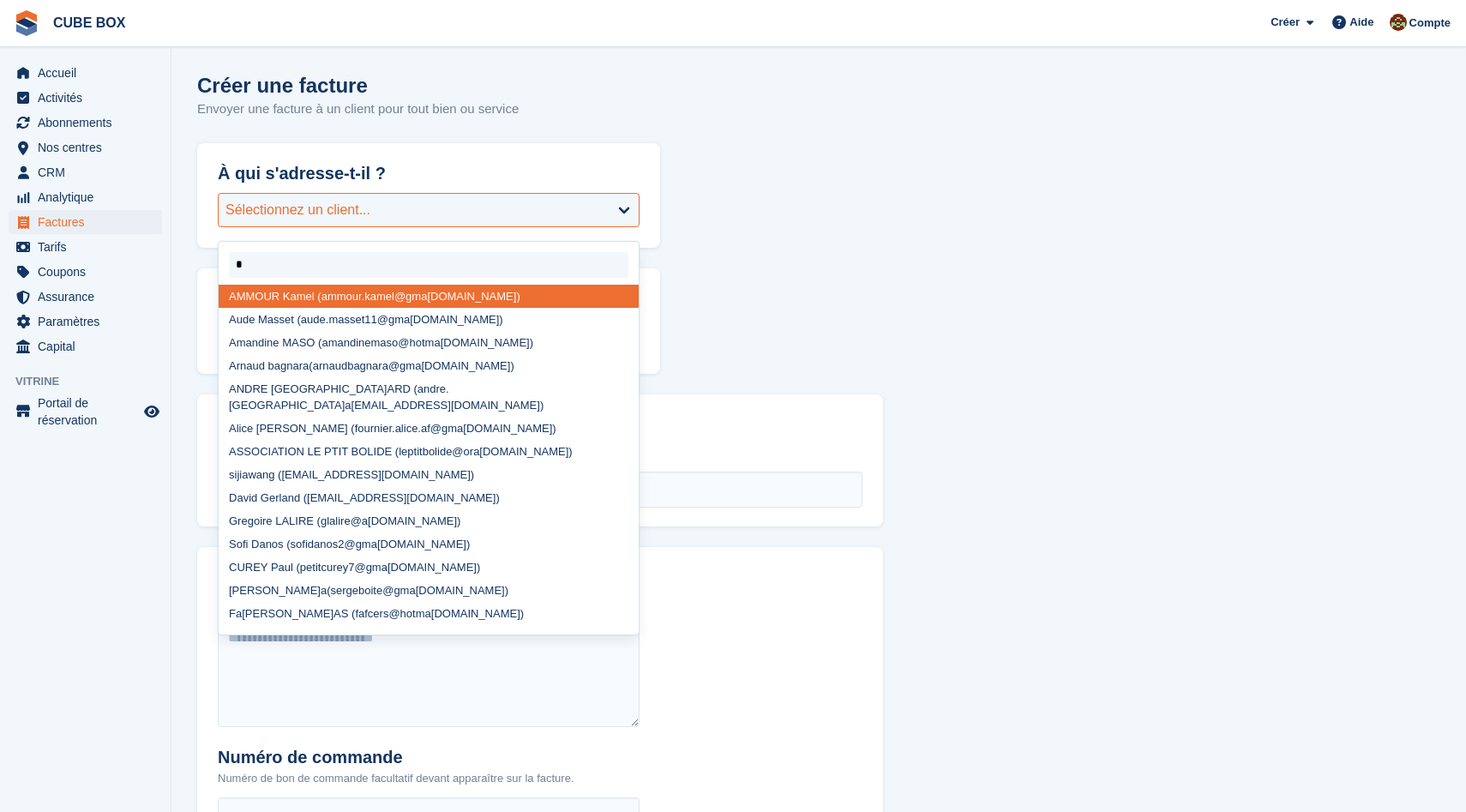
type input "**"
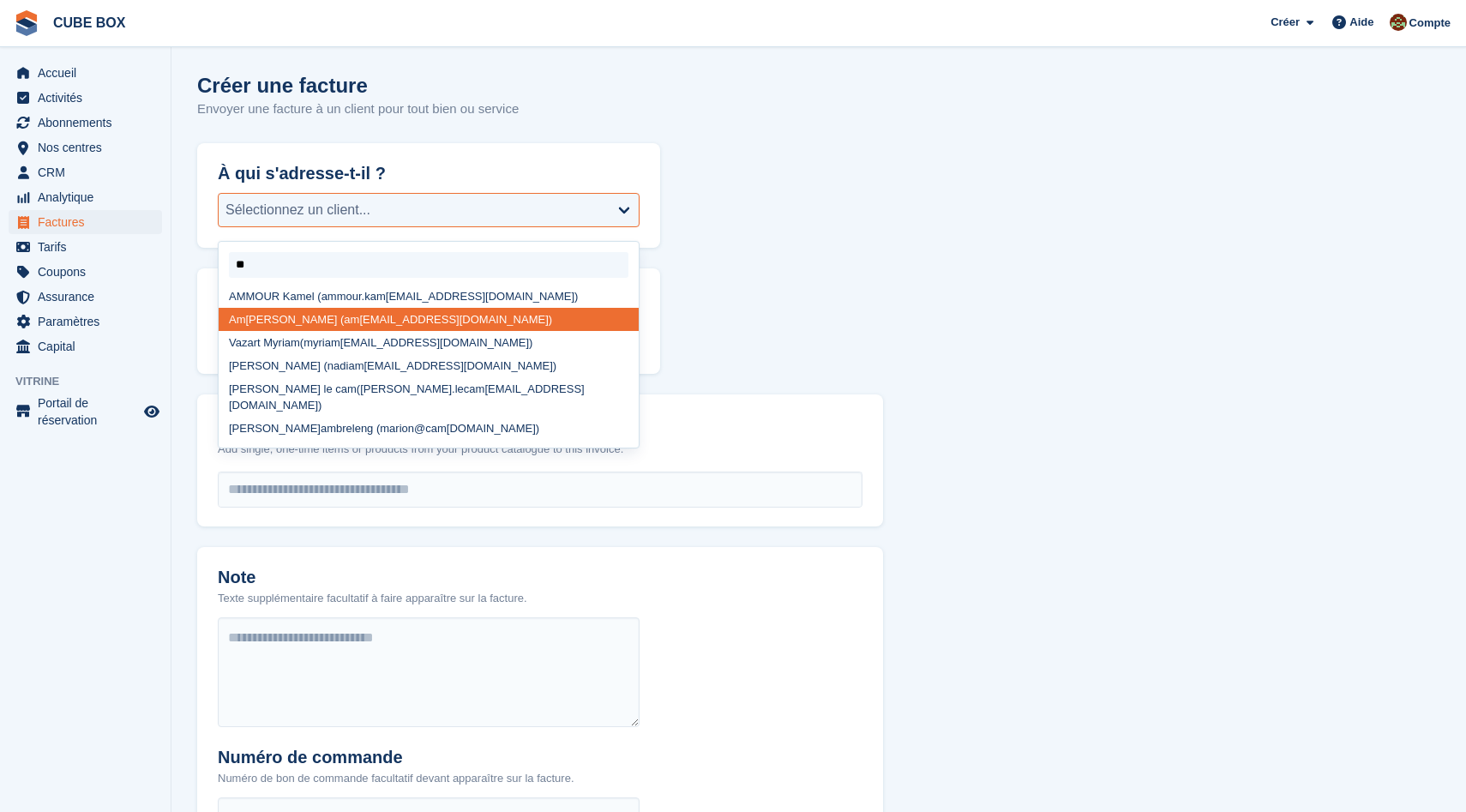
select select "******"
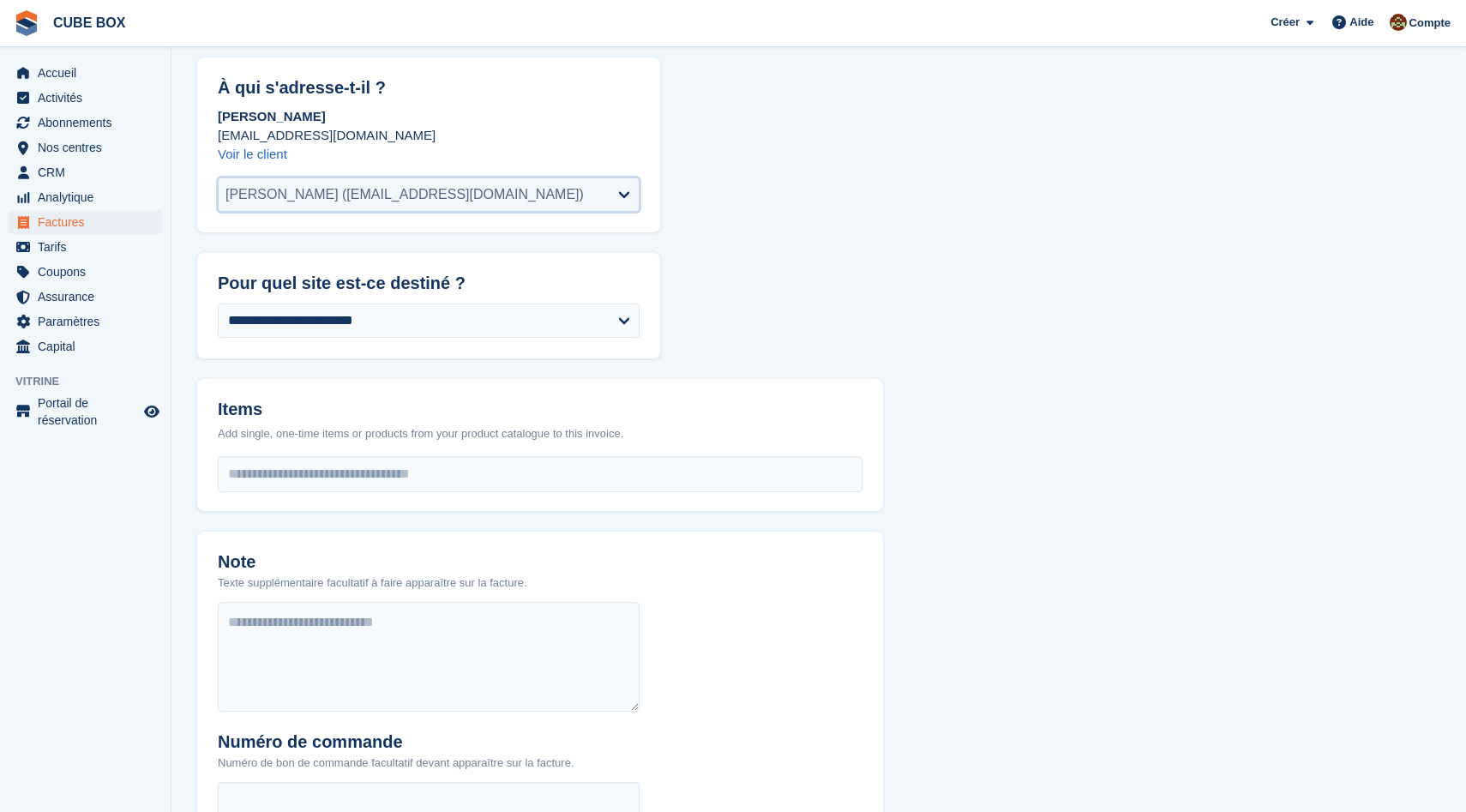
scroll to position [413, 0]
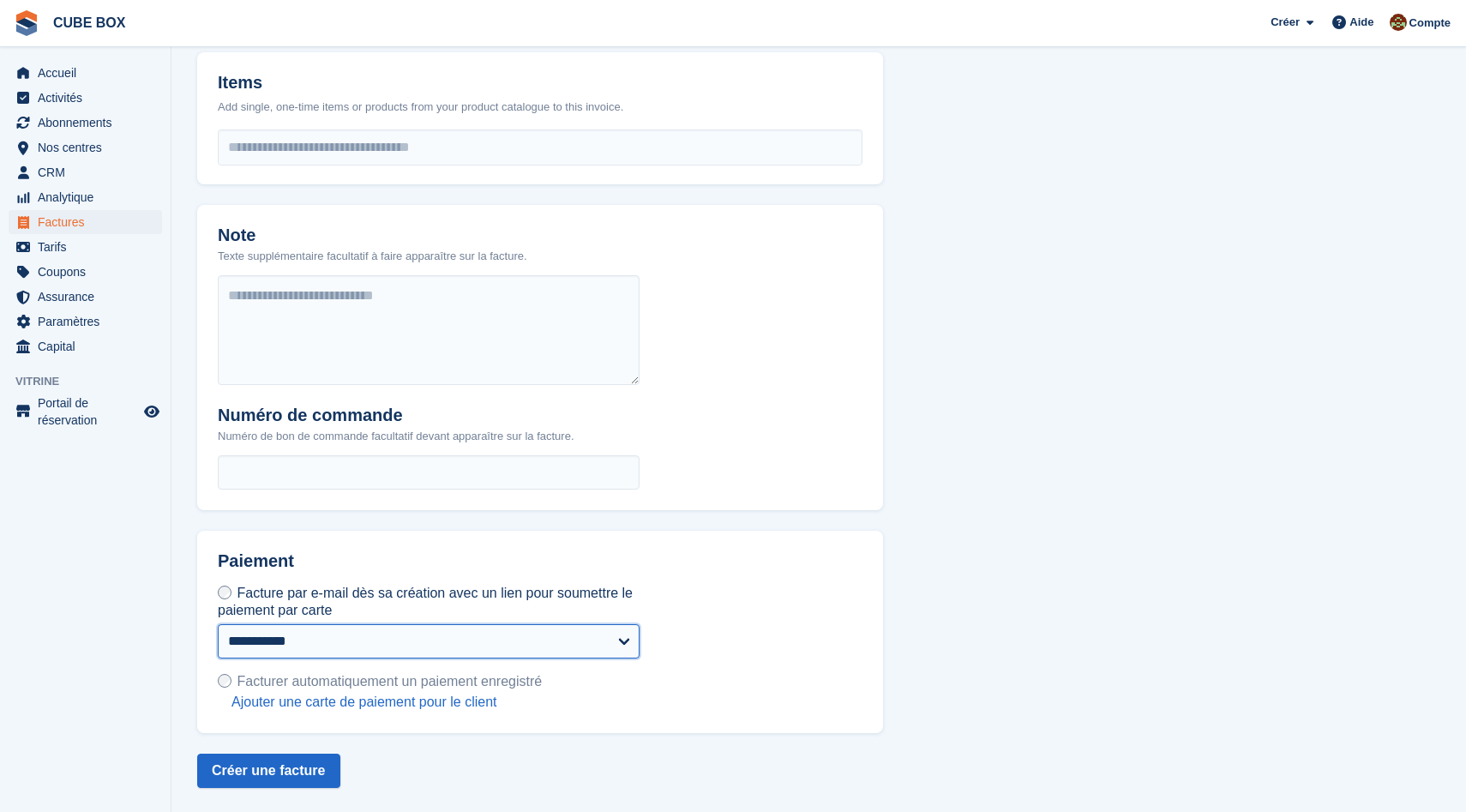
click at [381, 631] on select "**********" at bounding box center [428, 641] width 422 height 34
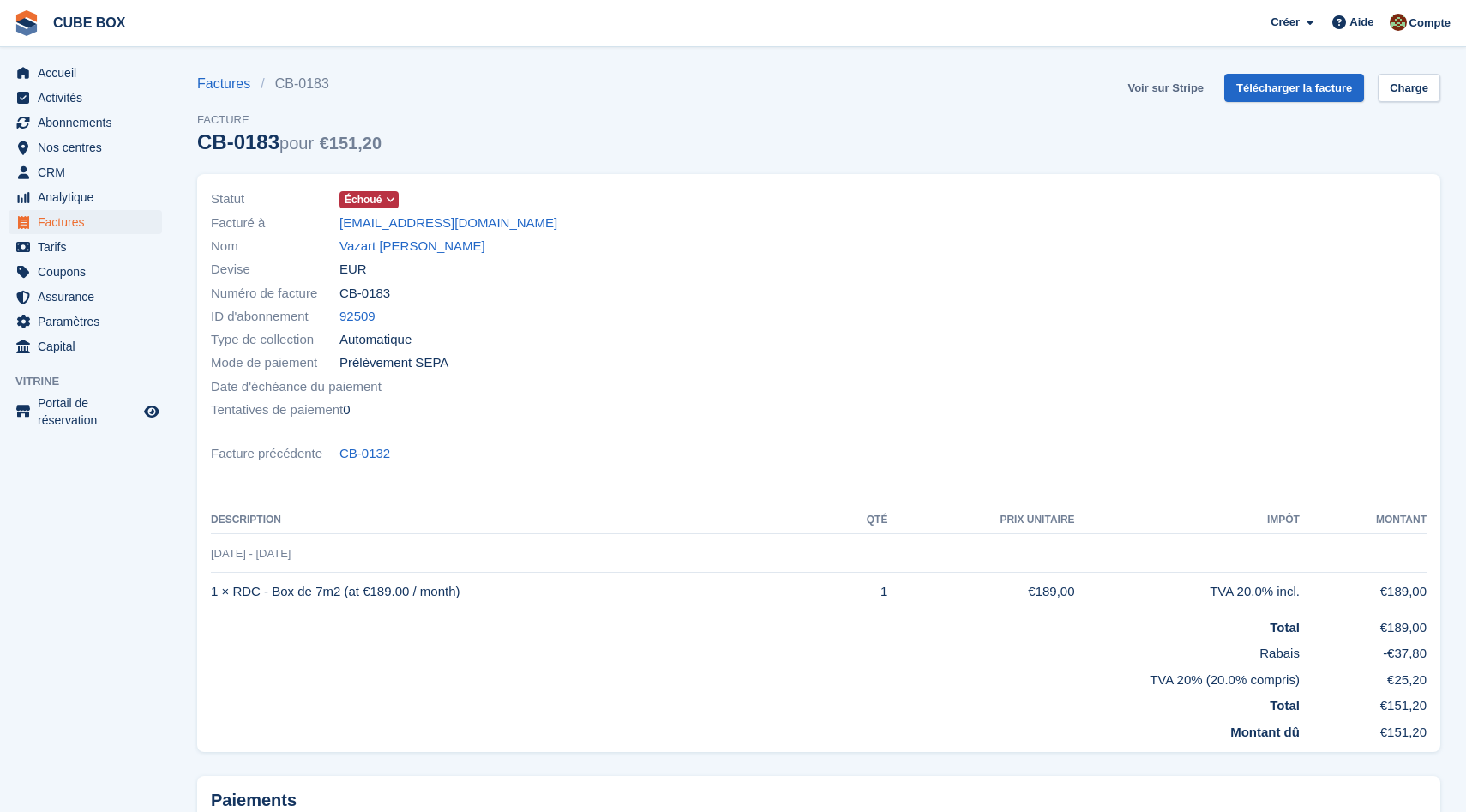
click at [1134, 78] on link "Voir sur Stripe" at bounding box center [1165, 87] width 90 height 28
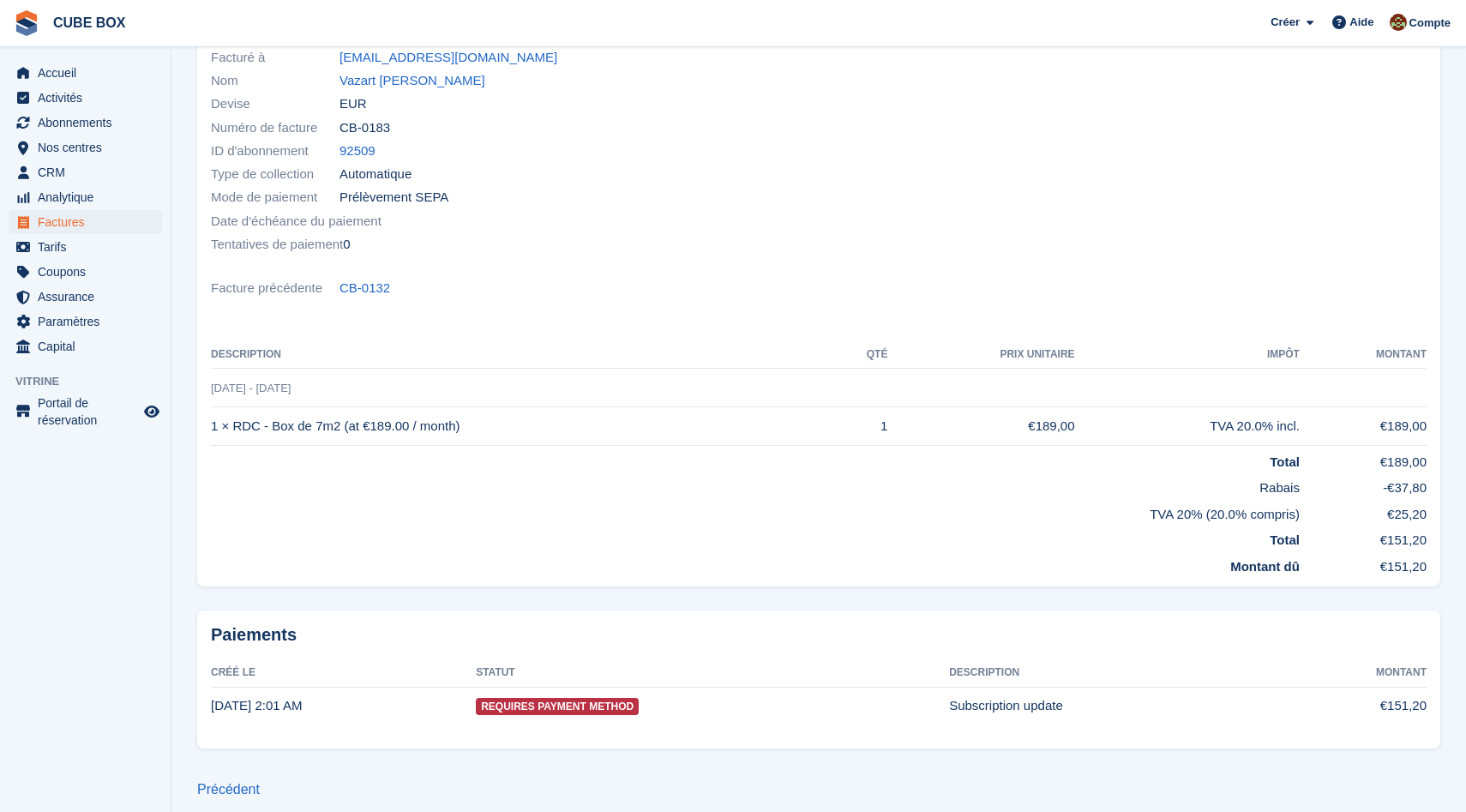
scroll to position [179, 0]
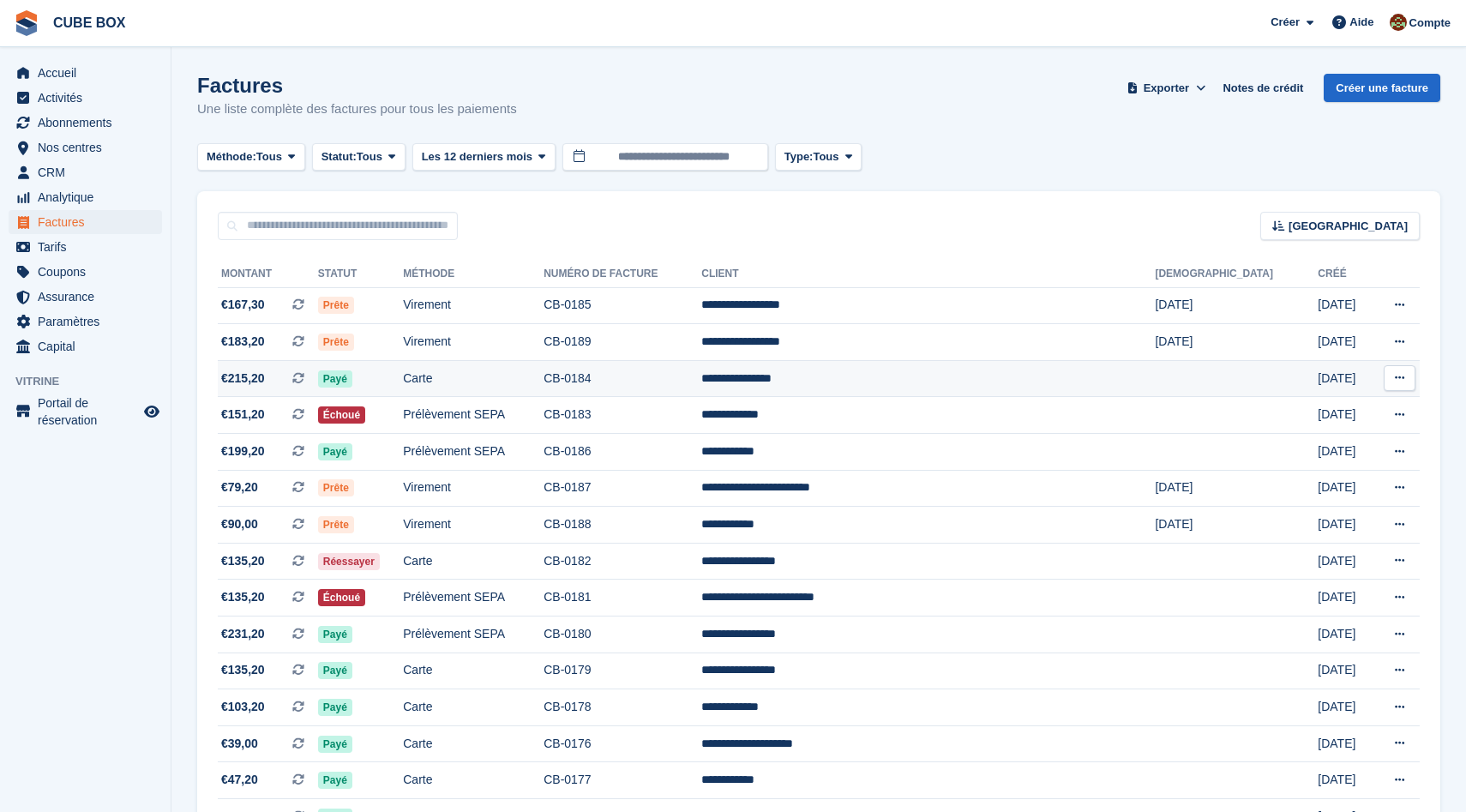
click at [529, 374] on td "Carte" at bounding box center [473, 378] width 141 height 37
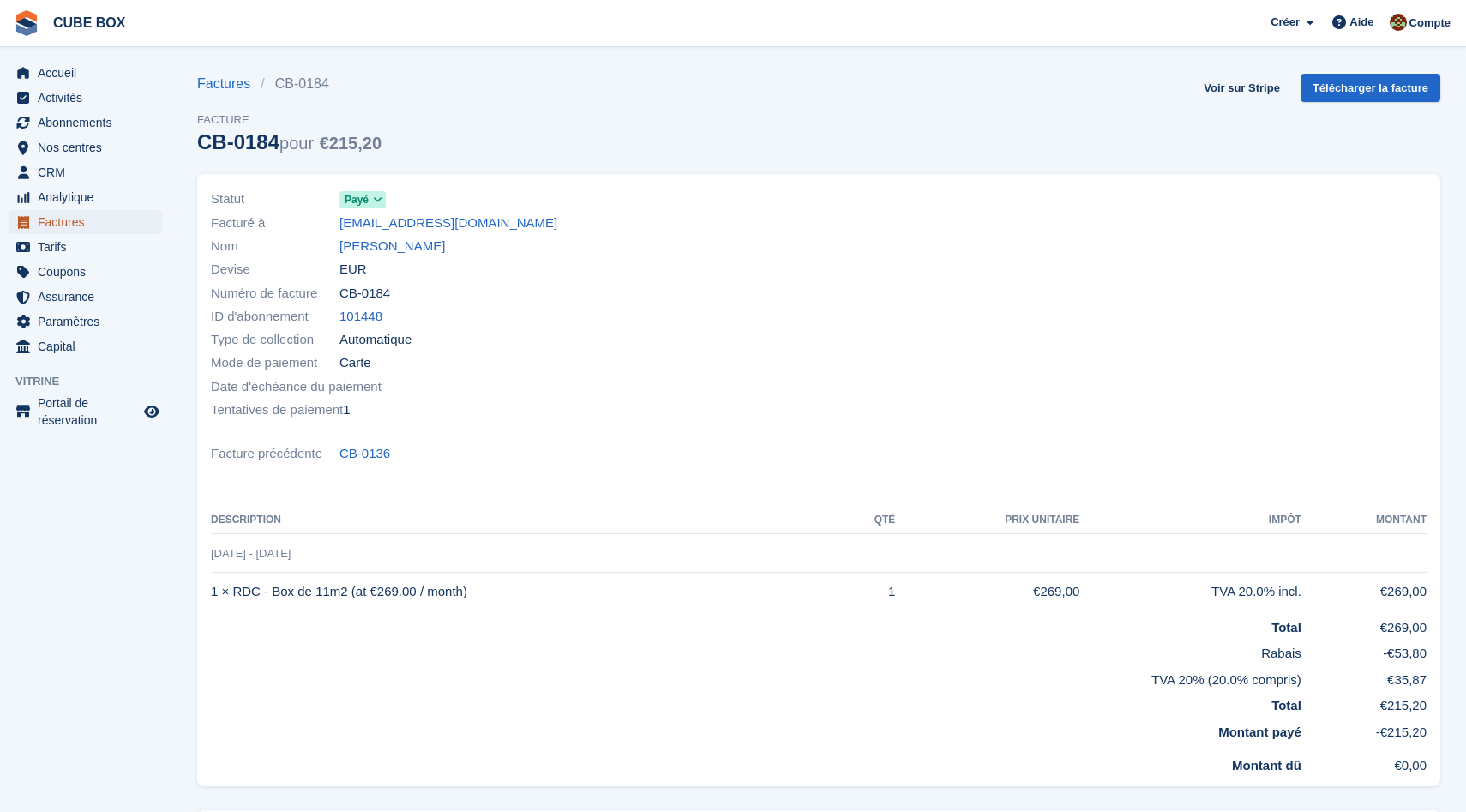
click at [135, 213] on span "Factures" at bounding box center [89, 221] width 103 height 24
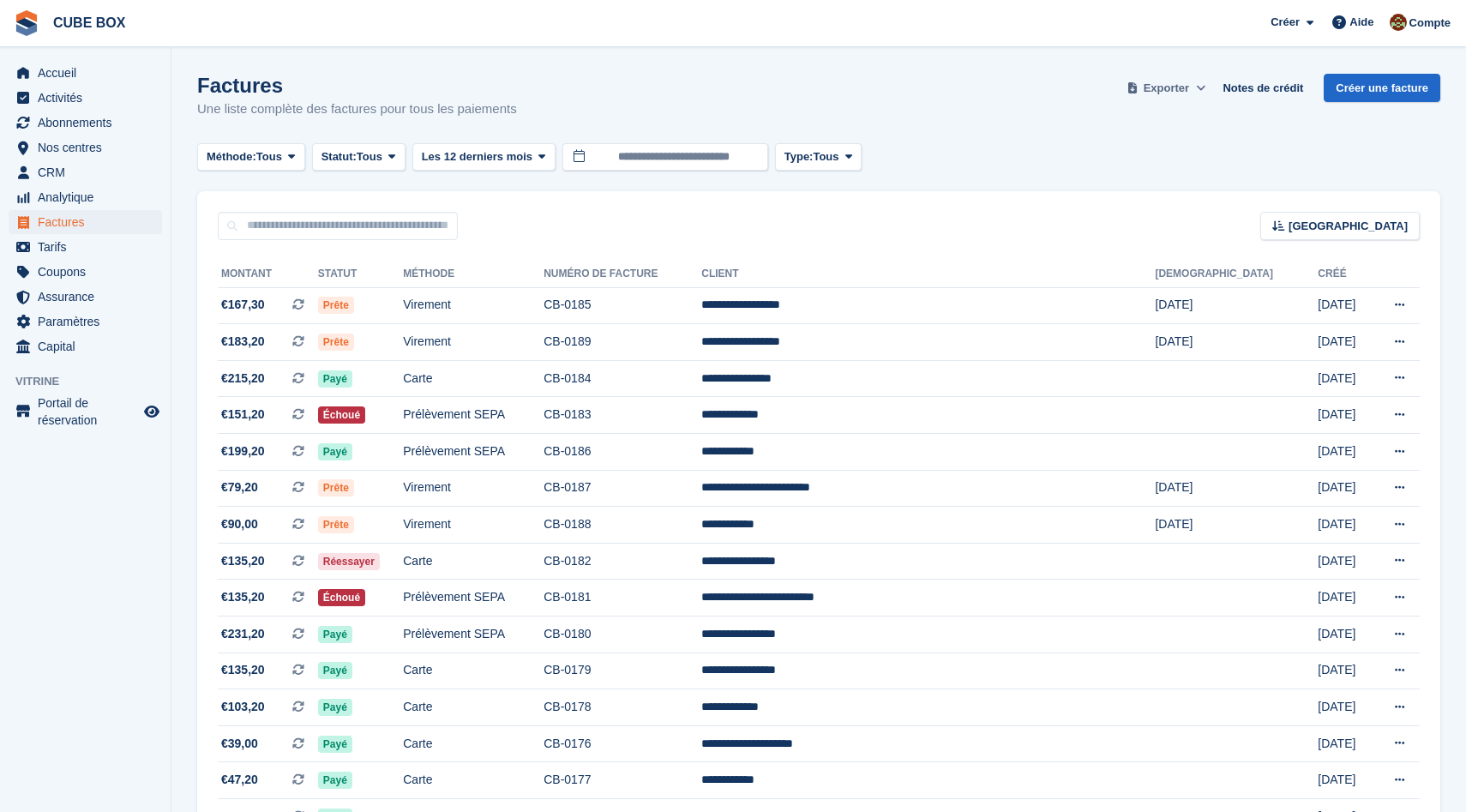
click at [1159, 88] on span "Exporter" at bounding box center [1166, 88] width 45 height 17
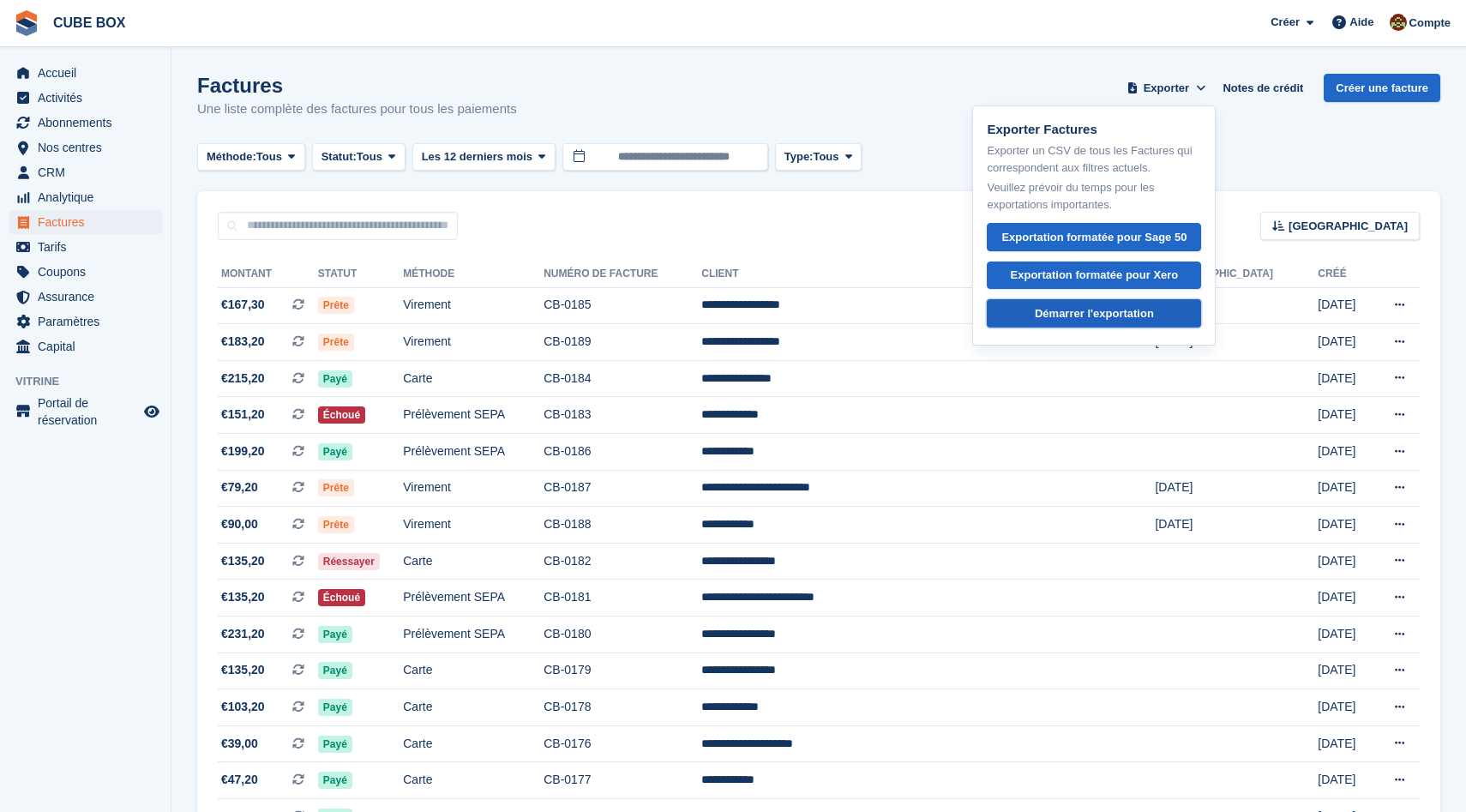
click at [1129, 316] on div "Démarrer l'exportation" at bounding box center [1094, 314] width 119 height 17
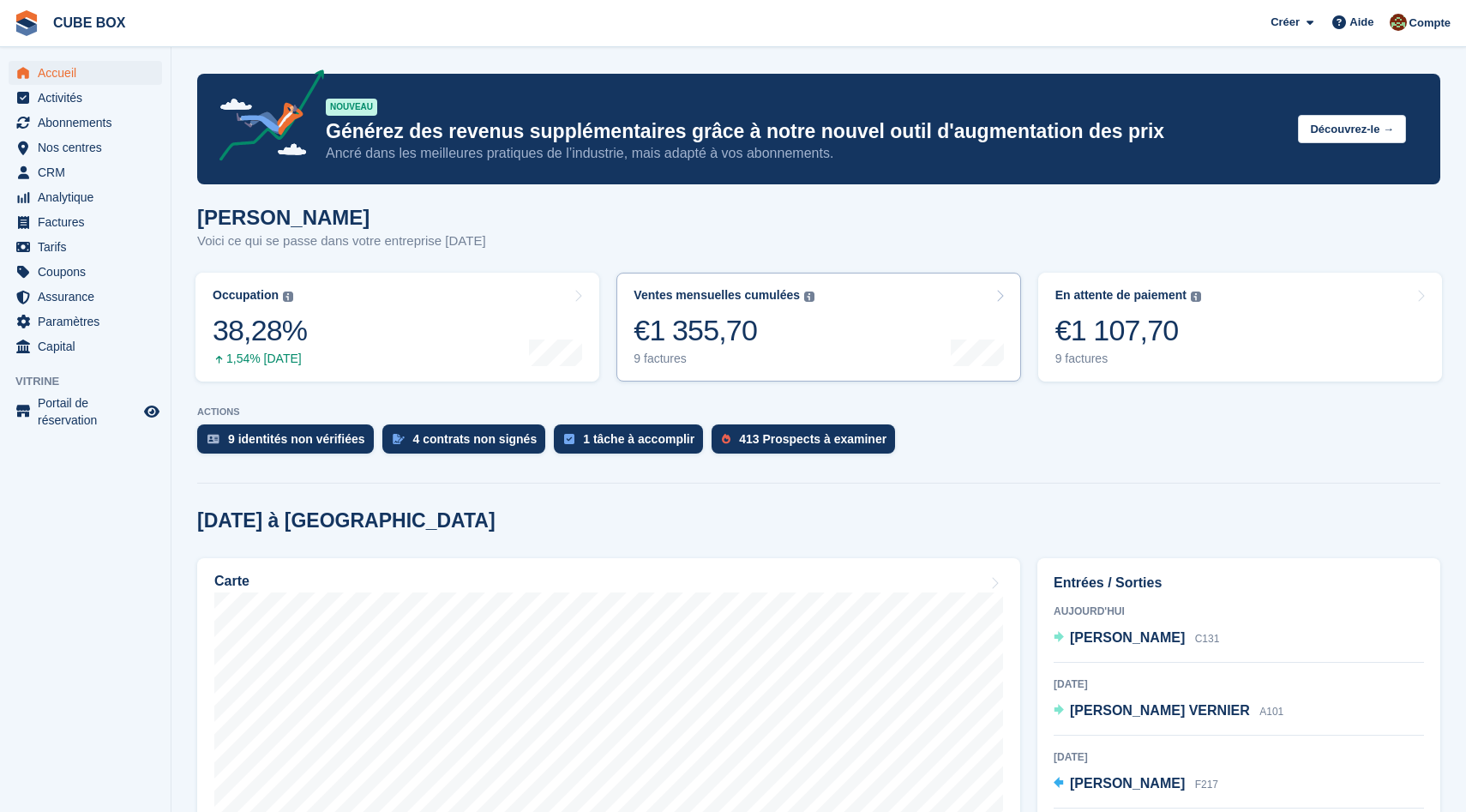
click at [708, 339] on div "€1 355,70" at bounding box center [724, 330] width 181 height 35
click at [1111, 362] on div "9 factures" at bounding box center [1128, 358] width 146 height 15
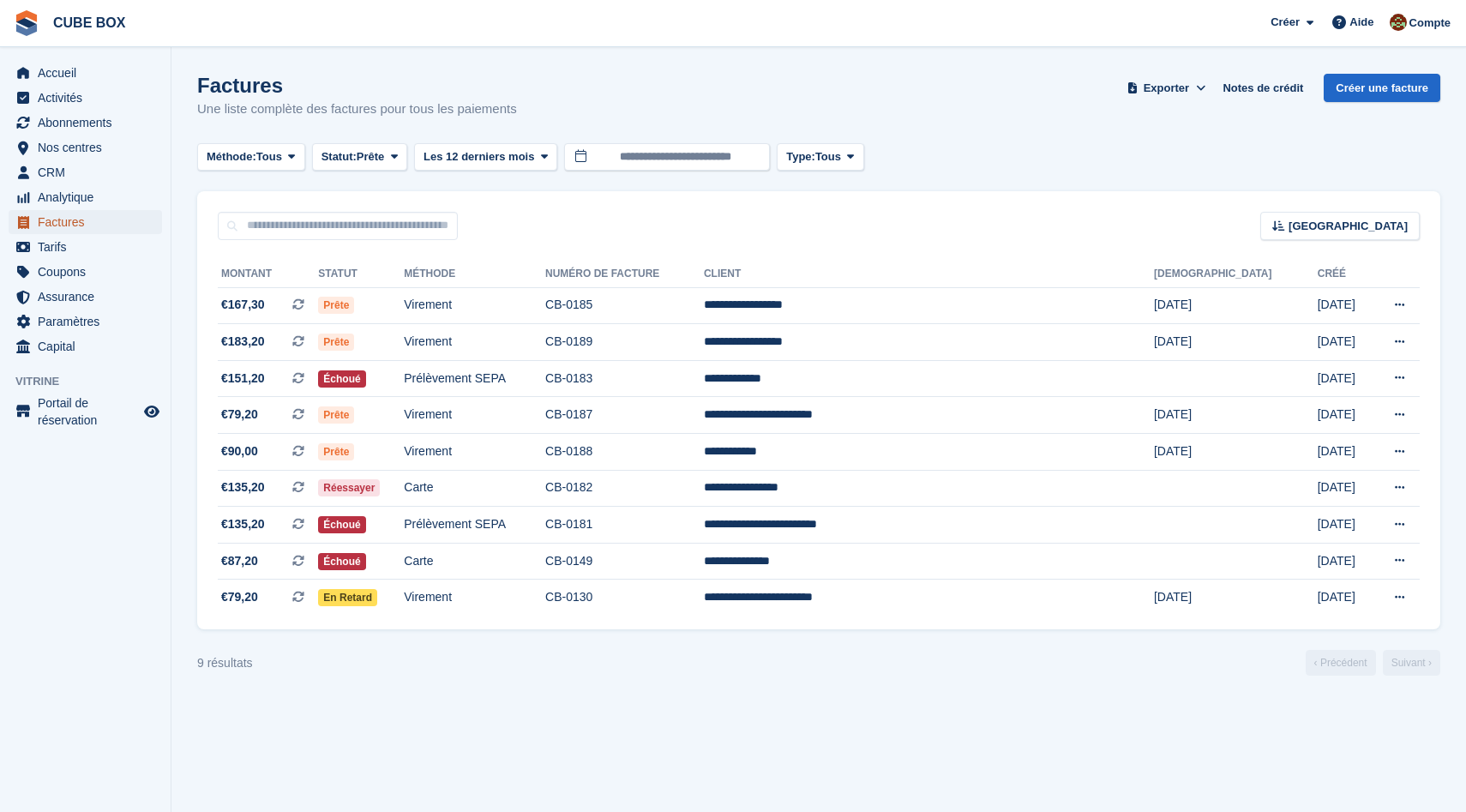
click at [97, 221] on span "Factures" at bounding box center [89, 221] width 103 height 24
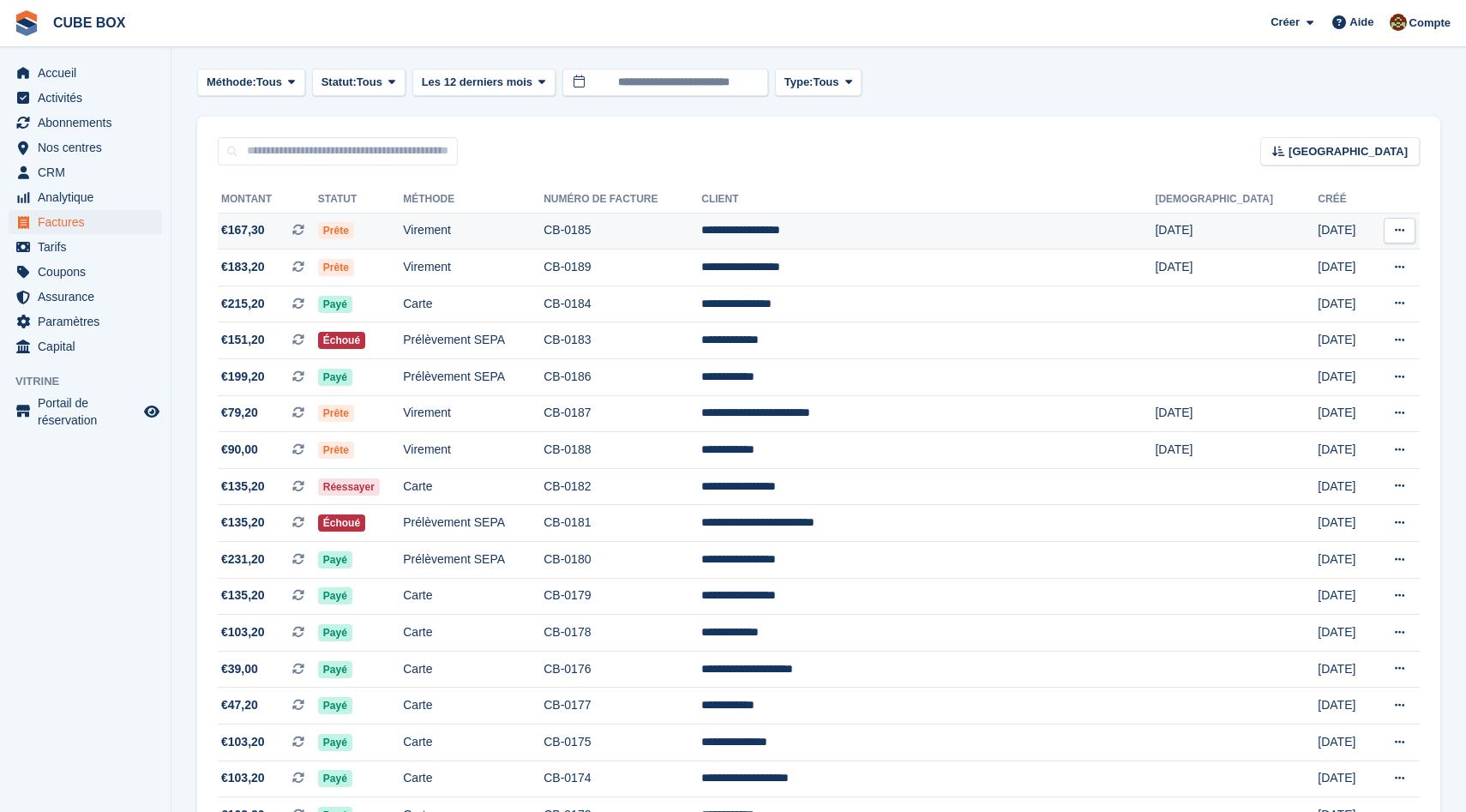
scroll to position [77, 0]
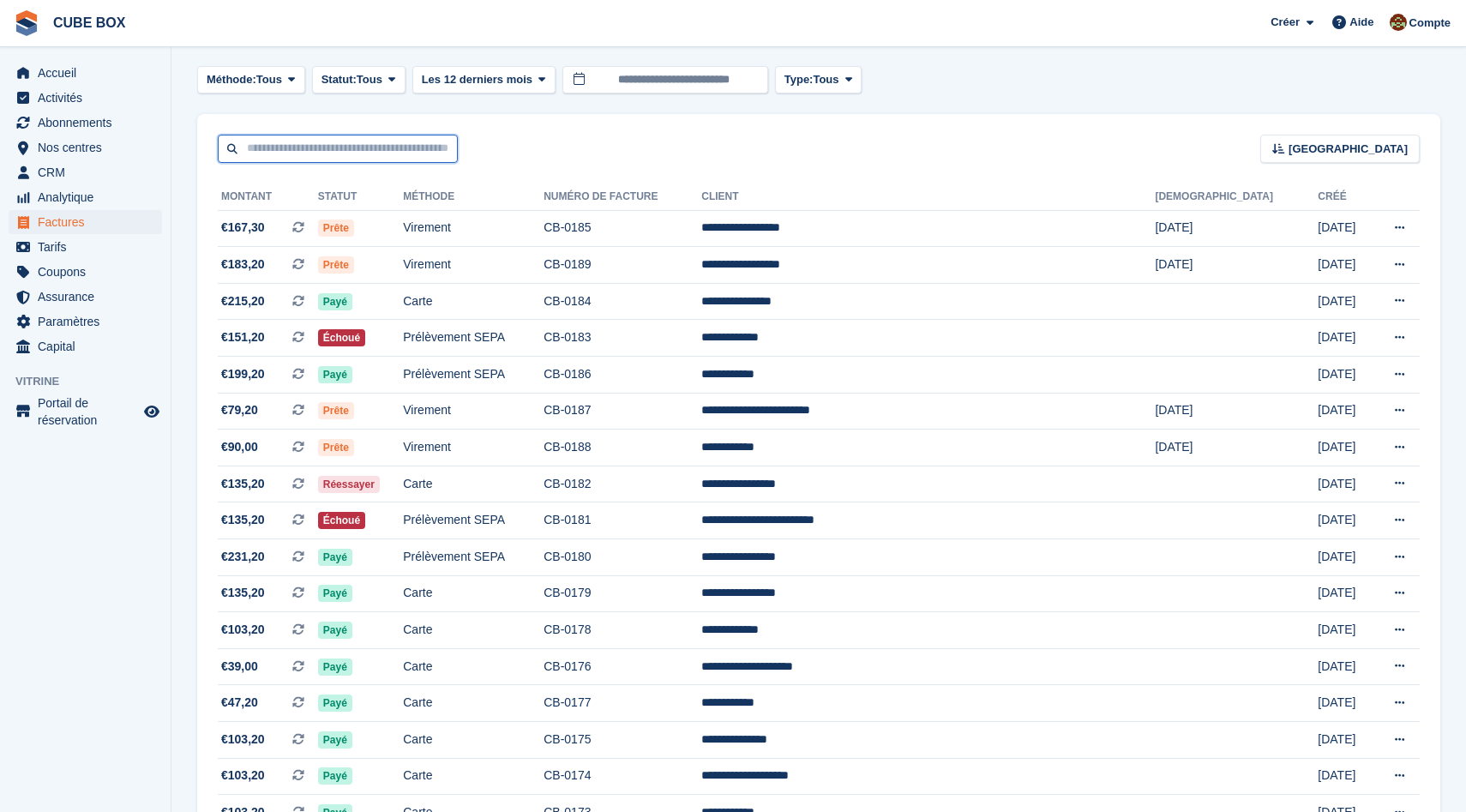
click at [353, 142] on input "text" at bounding box center [337, 149] width 240 height 28
type input "****"
